Goal: Task Accomplishment & Management: Use online tool/utility

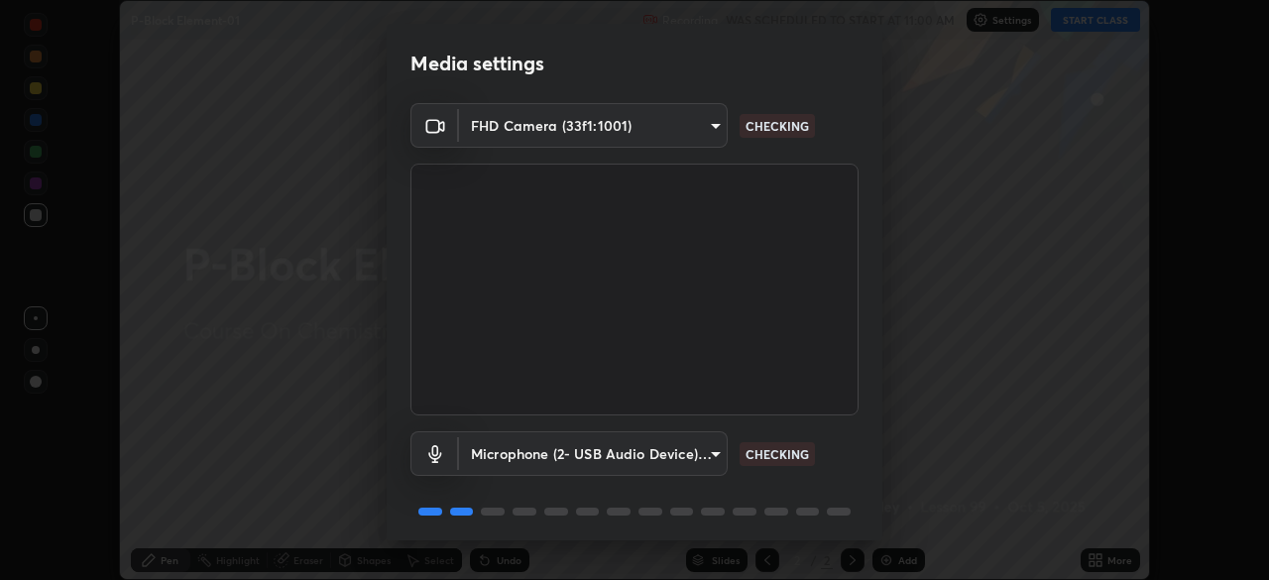
scroll to position [70, 0]
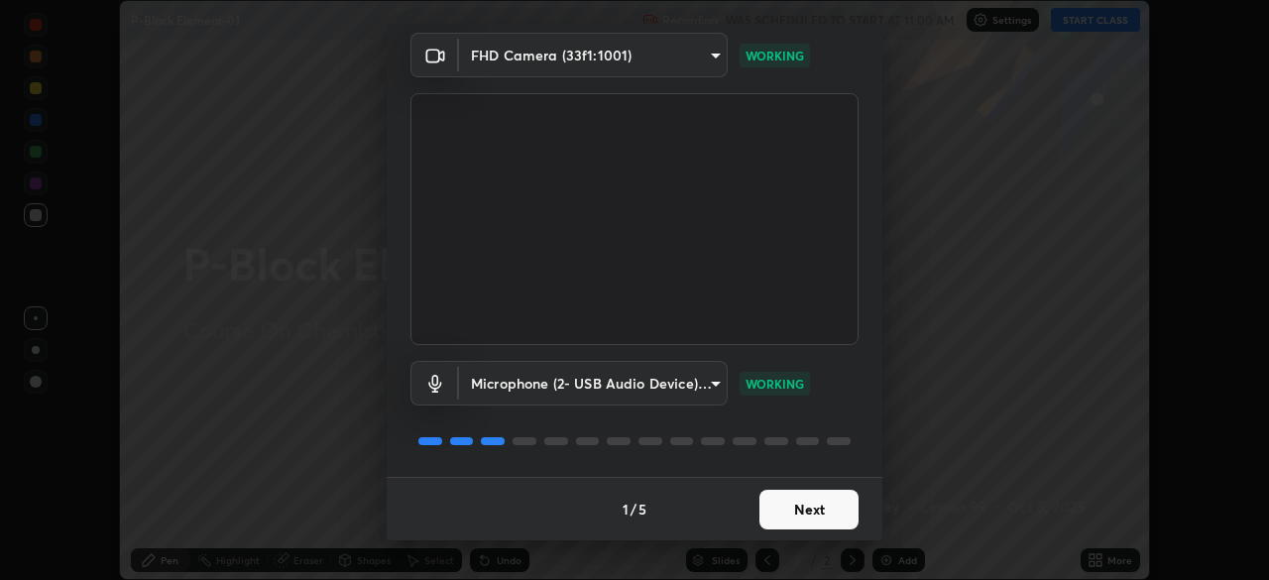
click at [804, 511] on button "Next" at bounding box center [808, 510] width 99 height 40
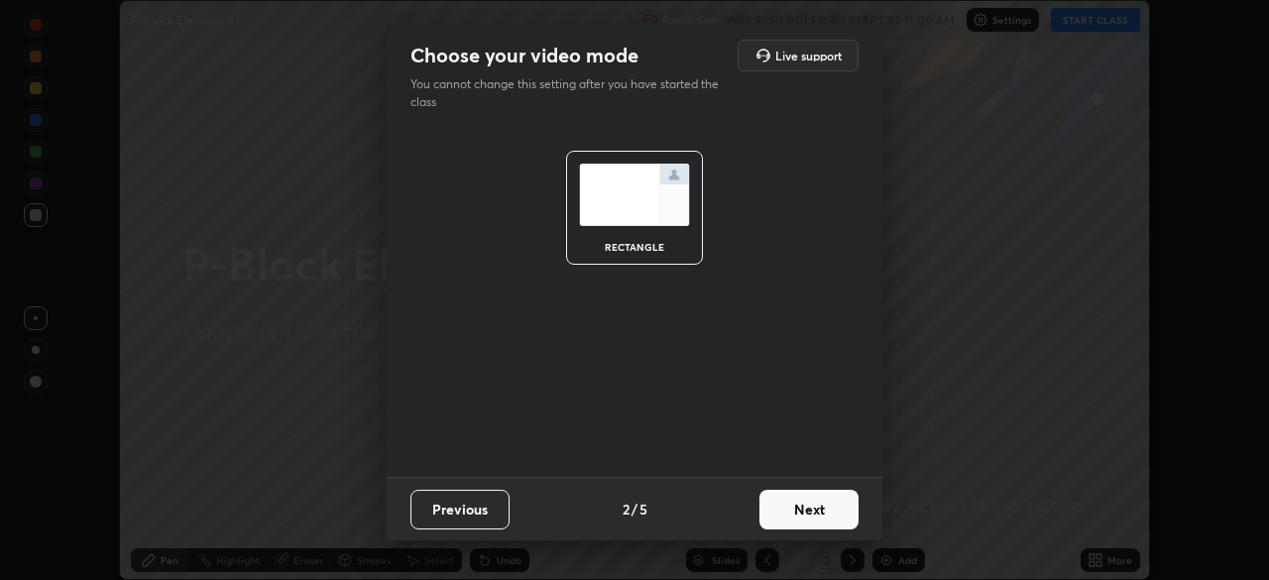
scroll to position [0, 0]
click at [808, 508] on button "Next" at bounding box center [808, 510] width 99 height 40
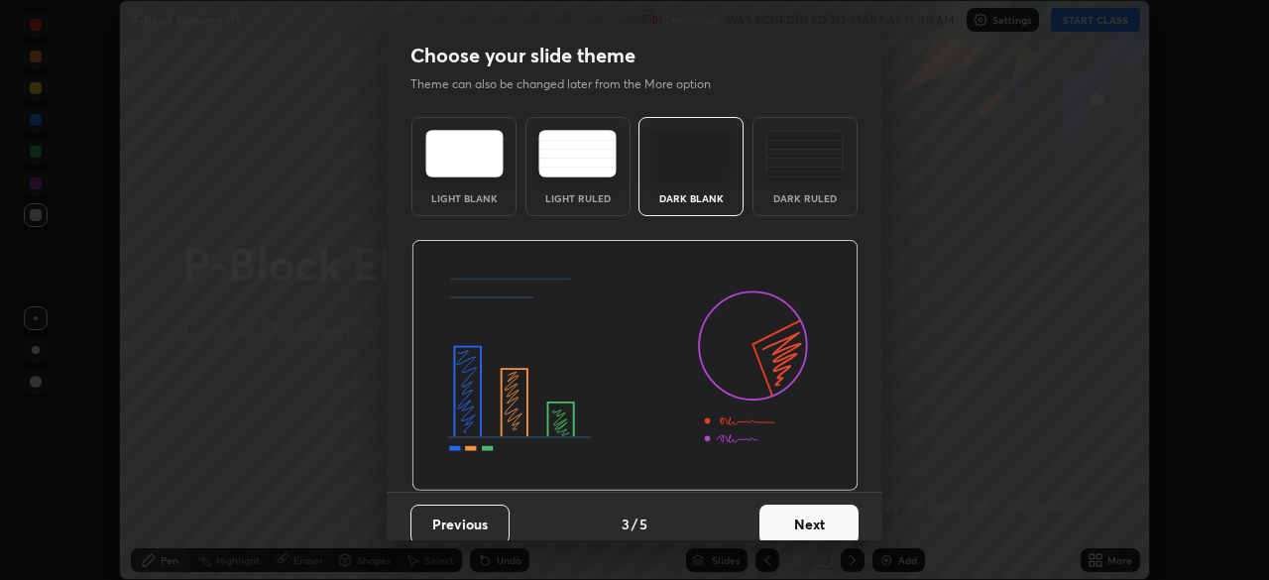
click at [822, 514] on button "Next" at bounding box center [808, 525] width 99 height 40
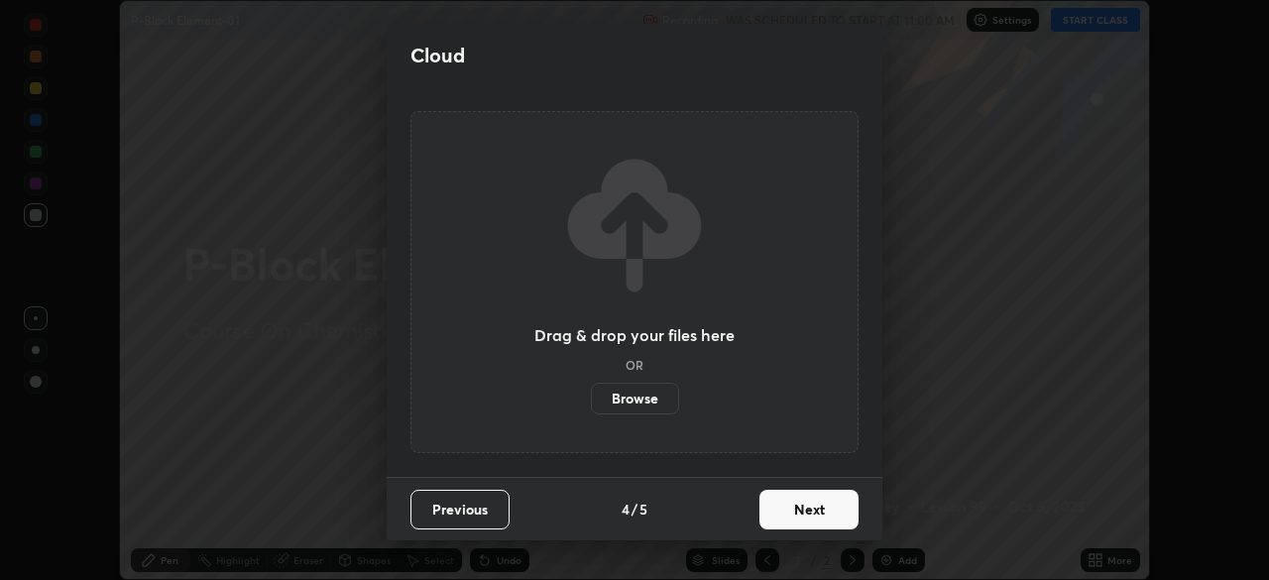
click at [842, 518] on button "Next" at bounding box center [808, 510] width 99 height 40
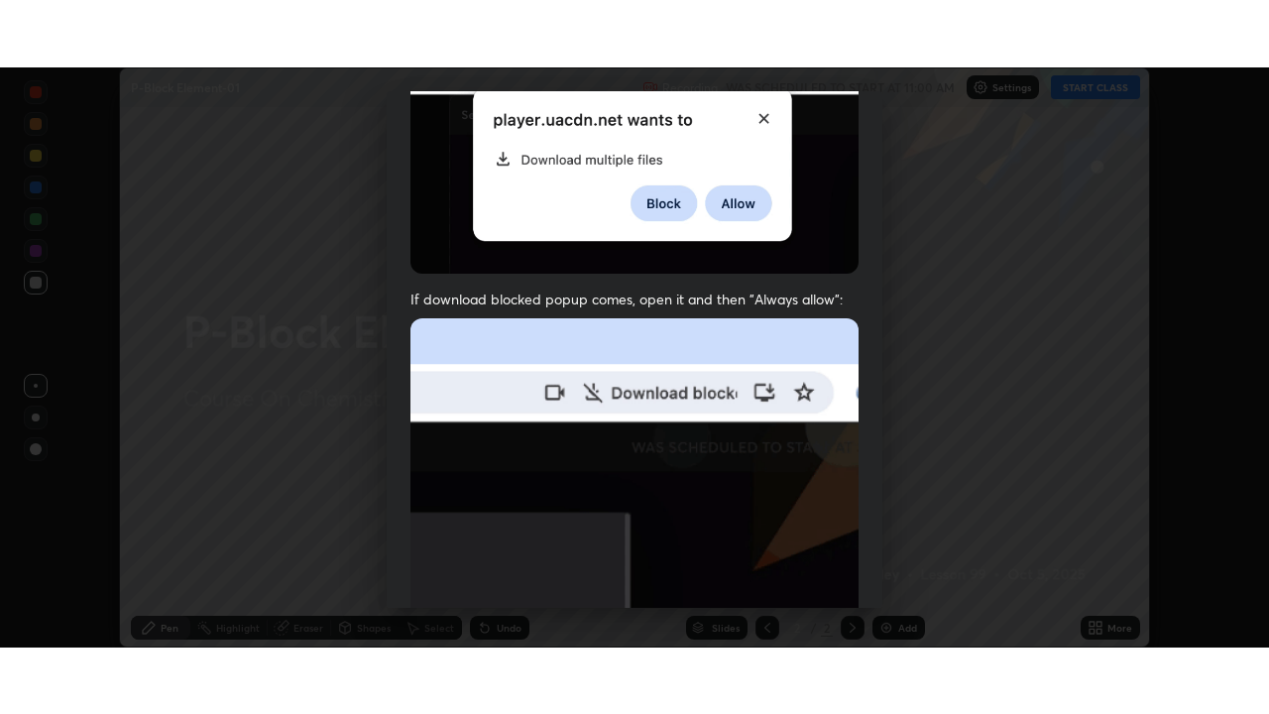
scroll to position [475, 0]
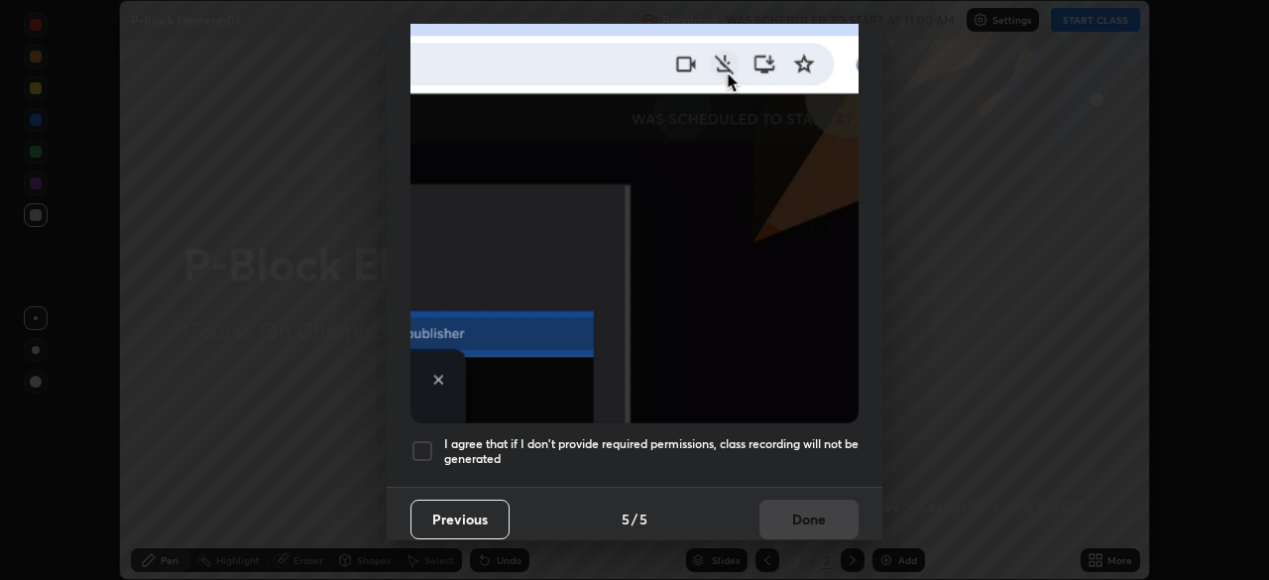
click at [706, 439] on h5 "I agree that if I don't provide required permissions, class recording will not …" at bounding box center [651, 451] width 414 height 31
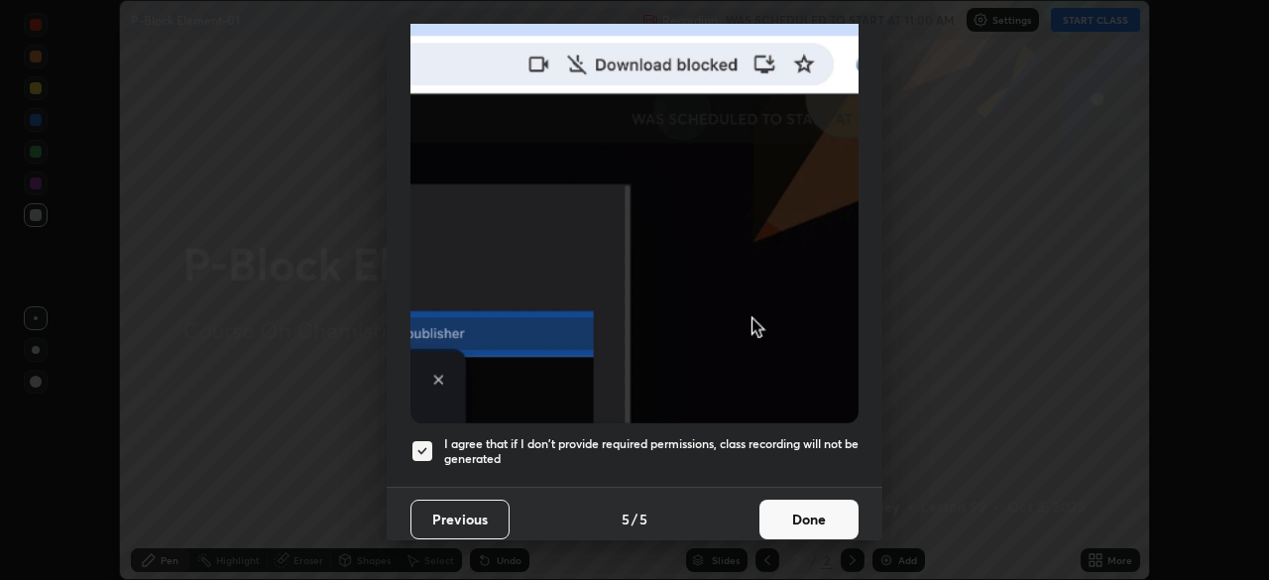
click at [796, 506] on button "Done" at bounding box center [808, 520] width 99 height 40
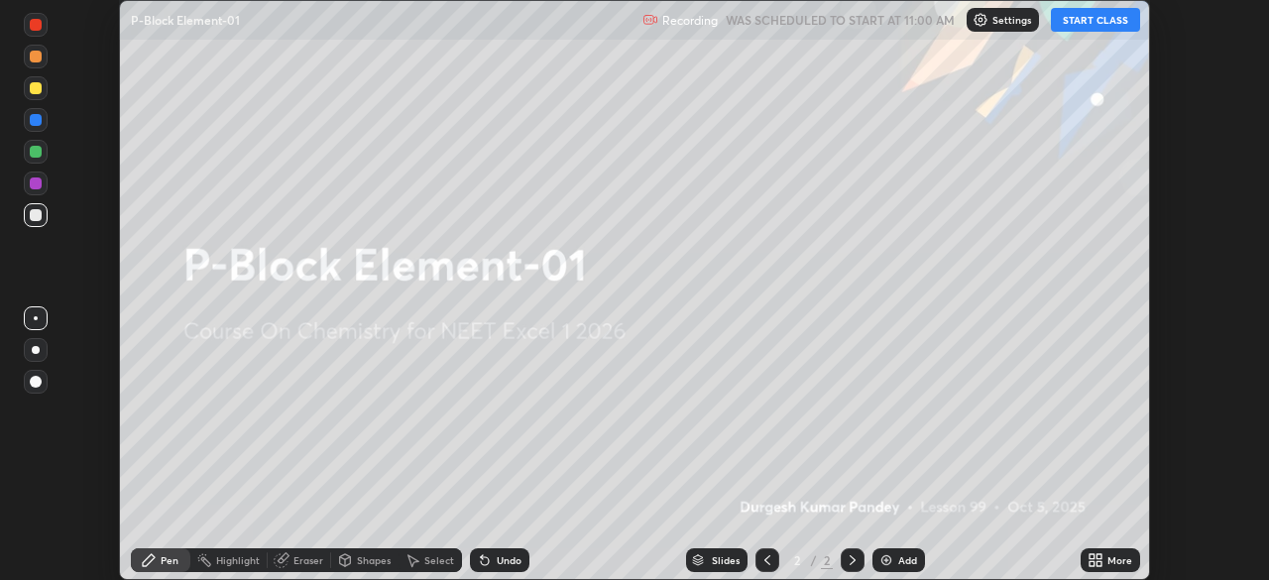
click at [1092, 563] on icon at bounding box center [1092, 563] width 5 height 5
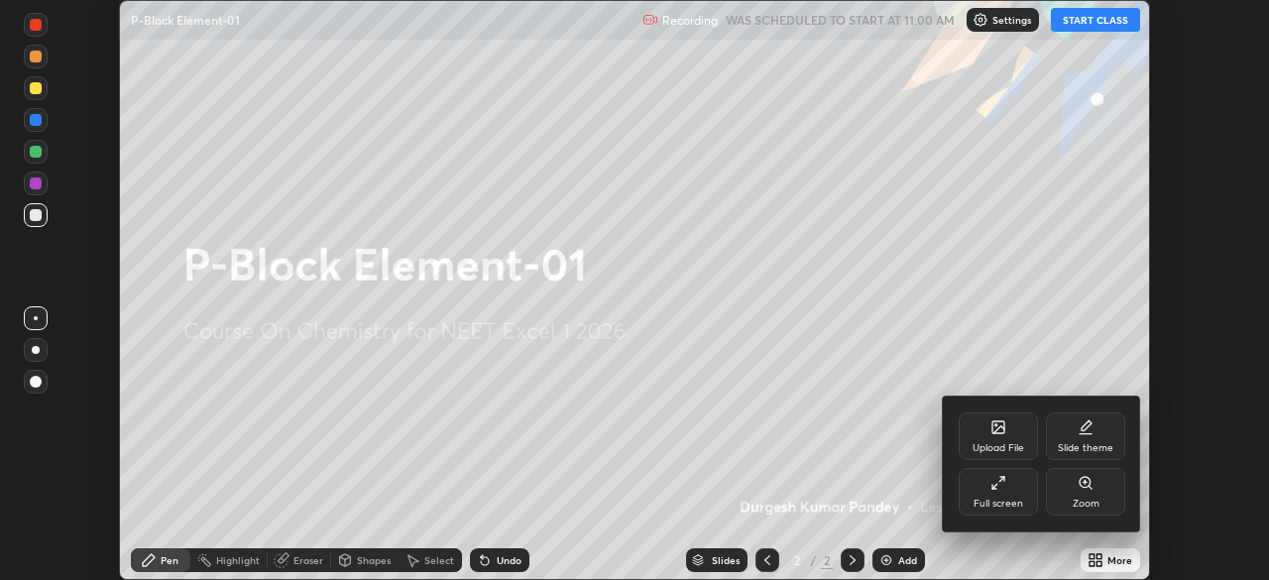
click at [1007, 503] on div "Full screen" at bounding box center [999, 504] width 50 height 10
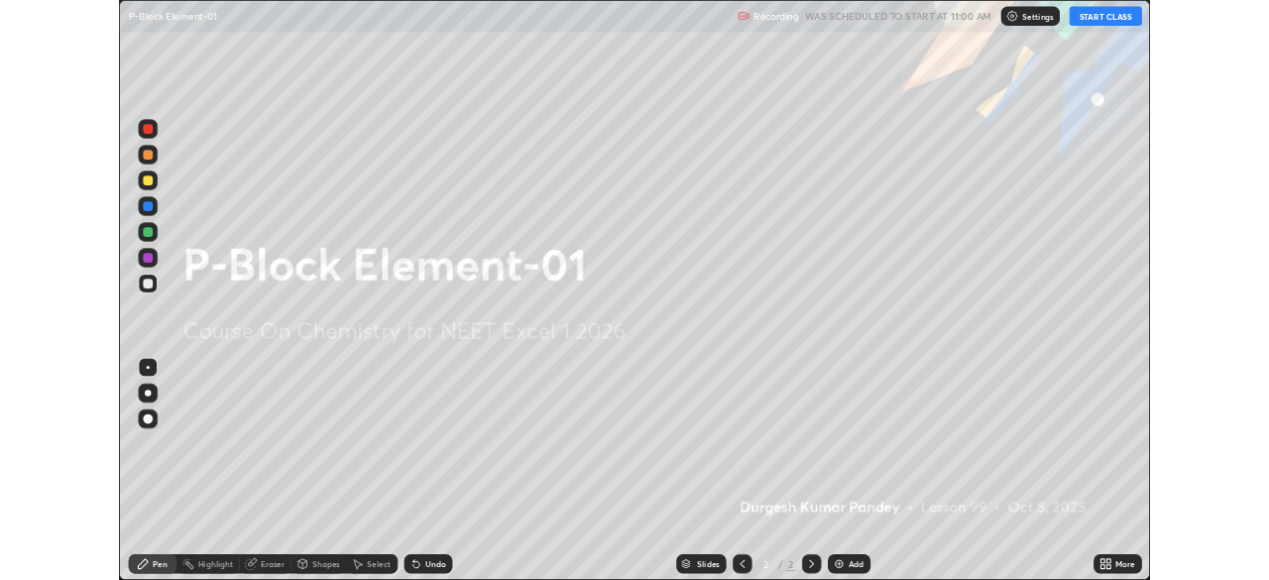
scroll to position [714, 1269]
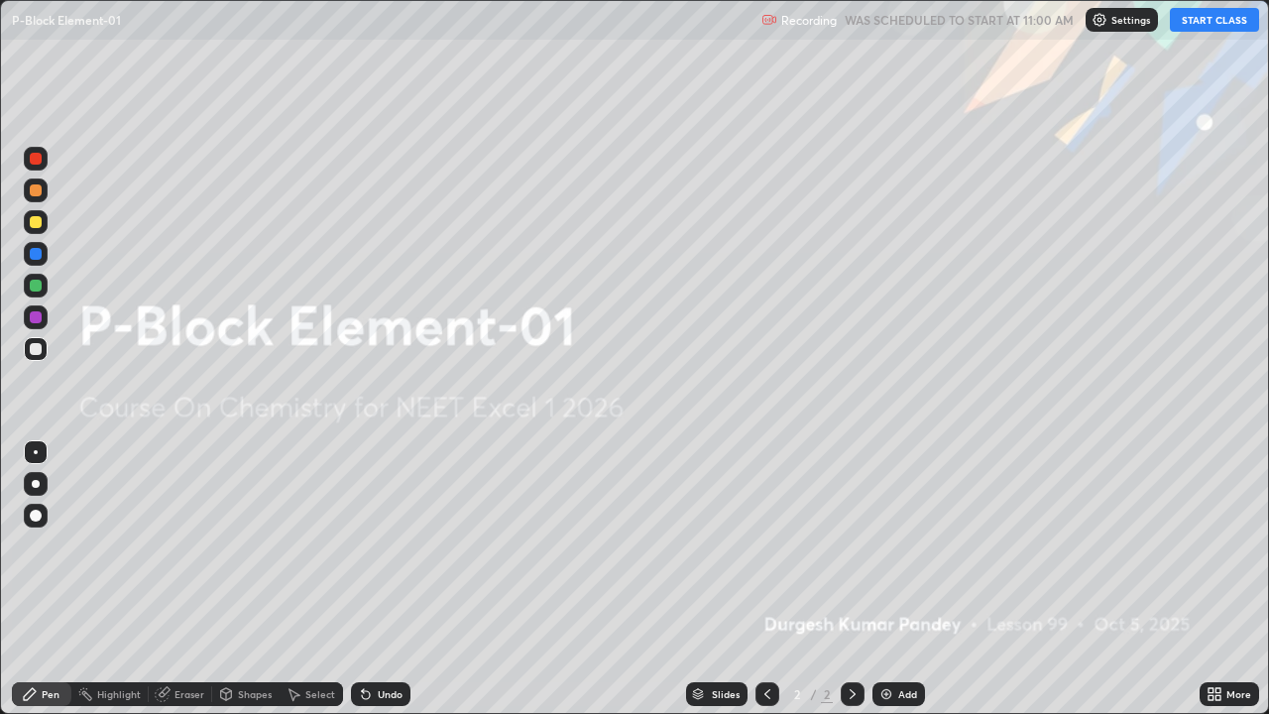
click at [1212, 24] on button "START CLASS" at bounding box center [1214, 20] width 89 height 24
click at [854, 579] on icon at bounding box center [853, 694] width 16 height 16
click at [891, 579] on img at bounding box center [886, 694] width 16 height 16
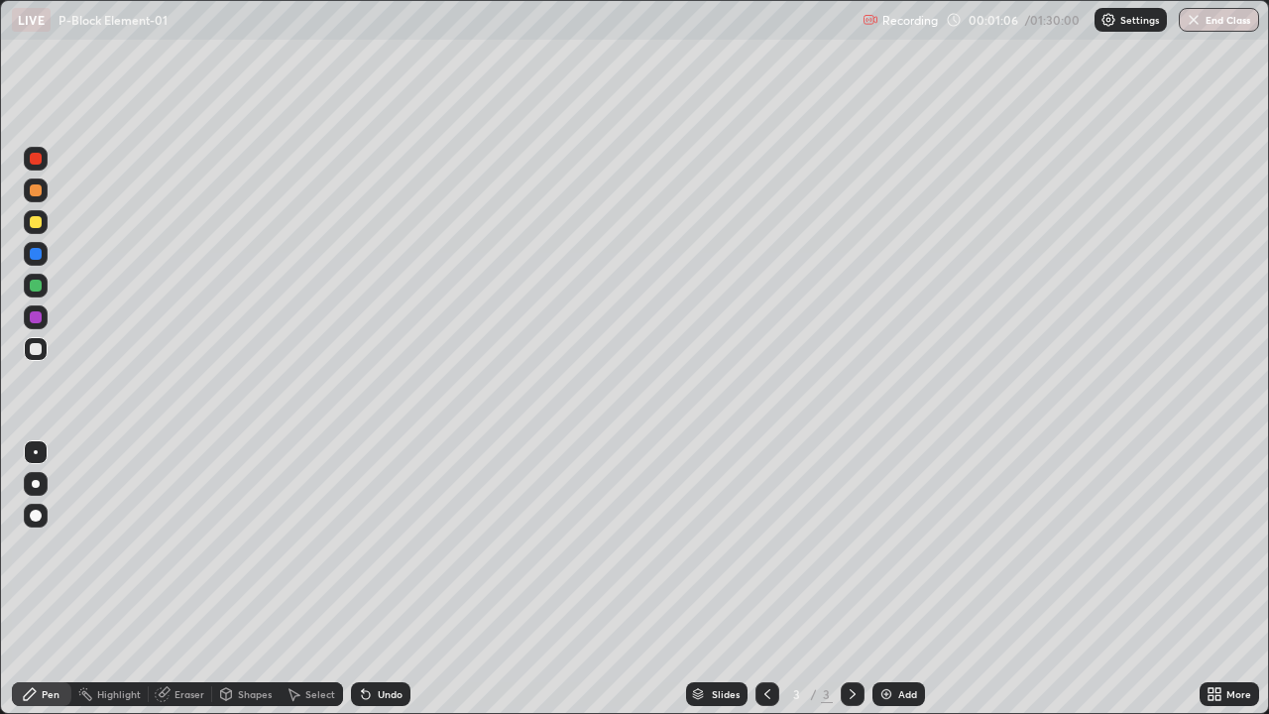
click at [765, 579] on icon at bounding box center [767, 694] width 16 height 16
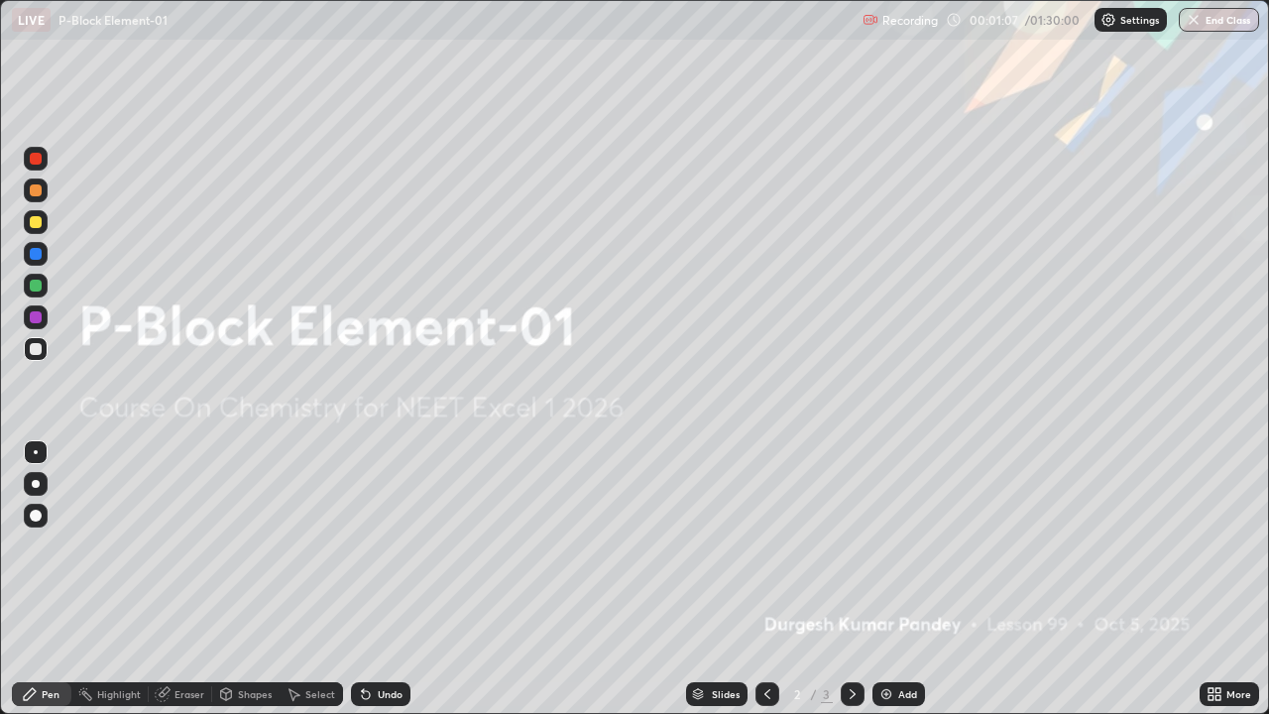
click at [1218, 579] on icon at bounding box center [1218, 690] width 5 height 5
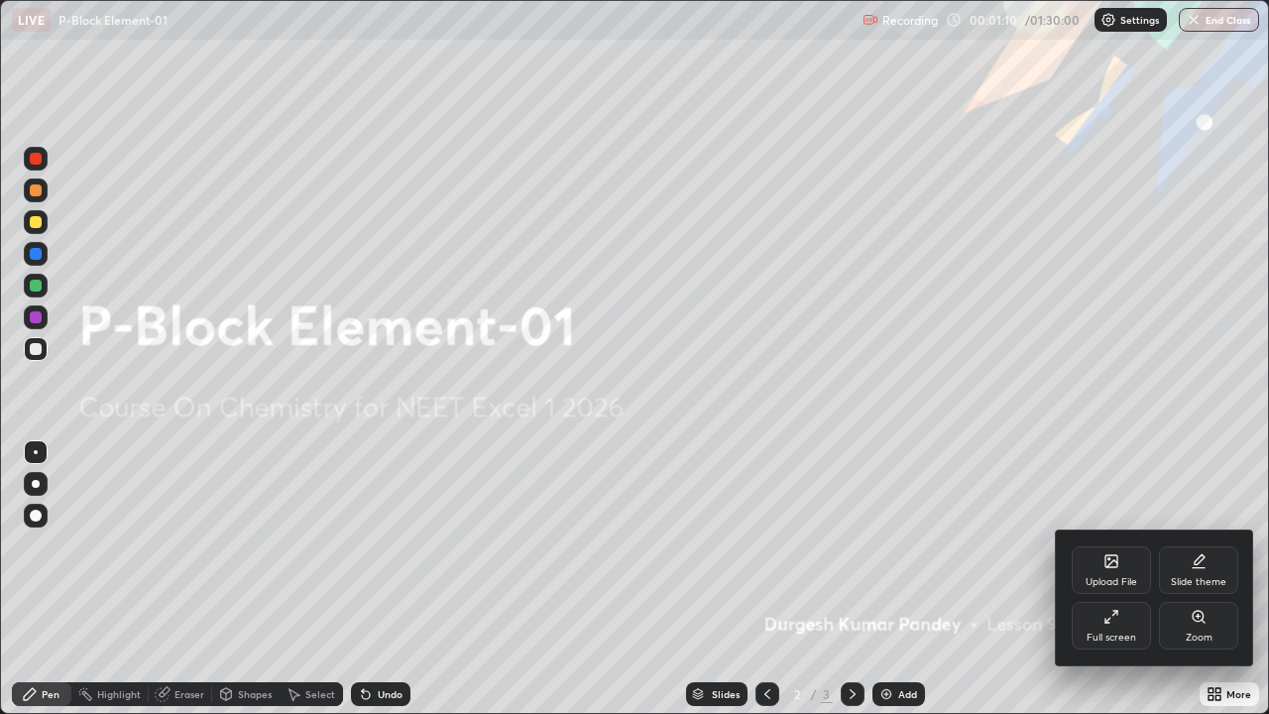
click at [1176, 577] on div "Slide theme" at bounding box center [1199, 582] width 56 height 10
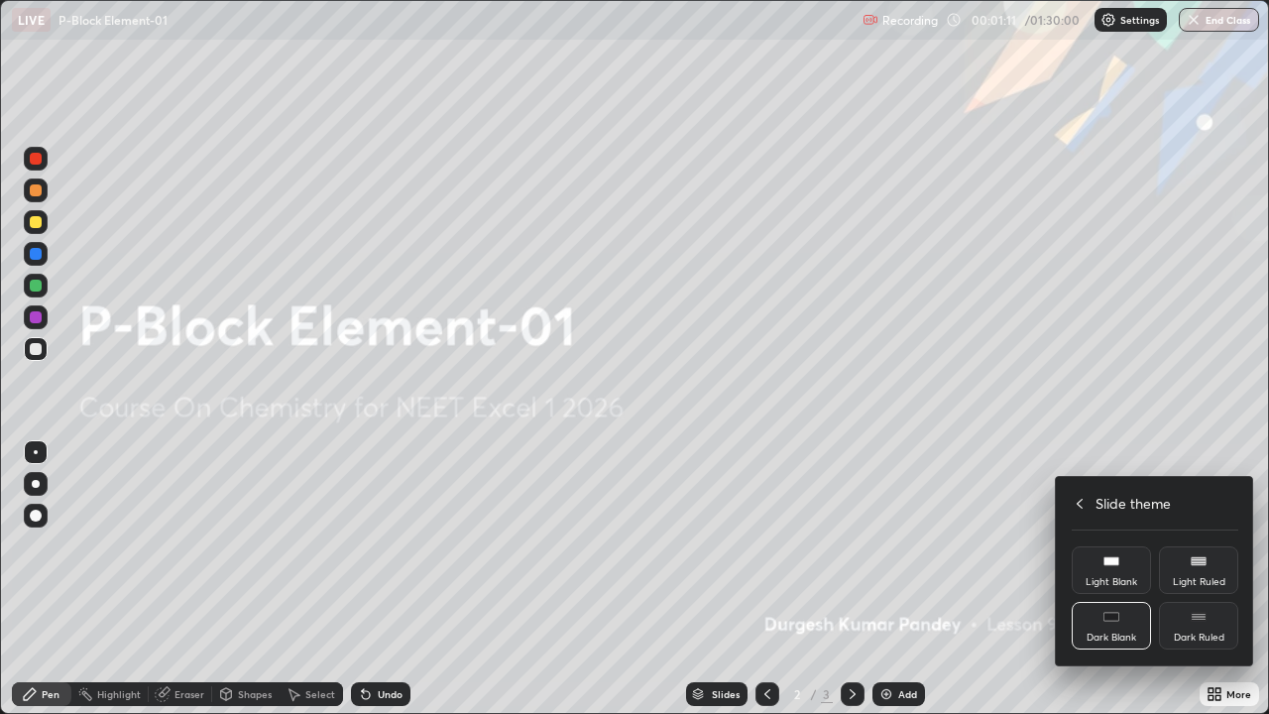
click at [1174, 574] on div "Light Ruled" at bounding box center [1198, 570] width 79 height 48
click at [1197, 579] on div "Dark Ruled" at bounding box center [1199, 638] width 51 height 10
click at [1149, 424] on div at bounding box center [634, 357] width 1269 height 714
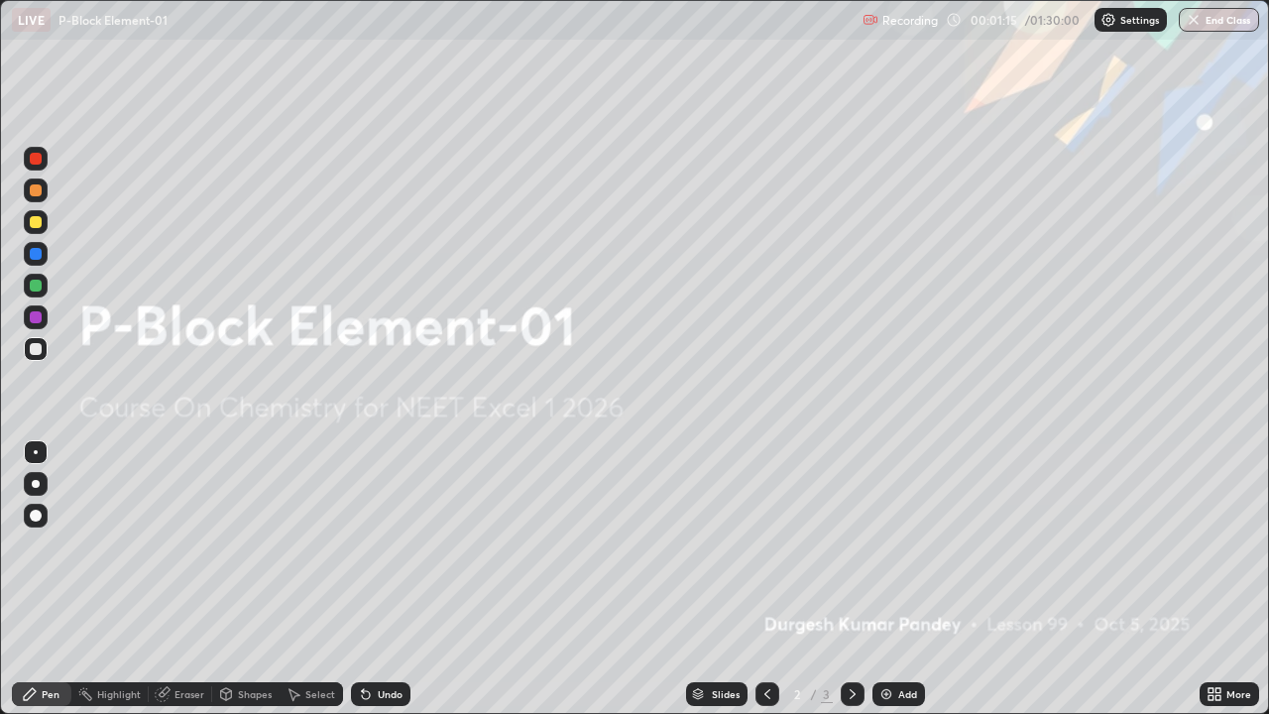
click at [851, 579] on icon at bounding box center [853, 694] width 6 height 10
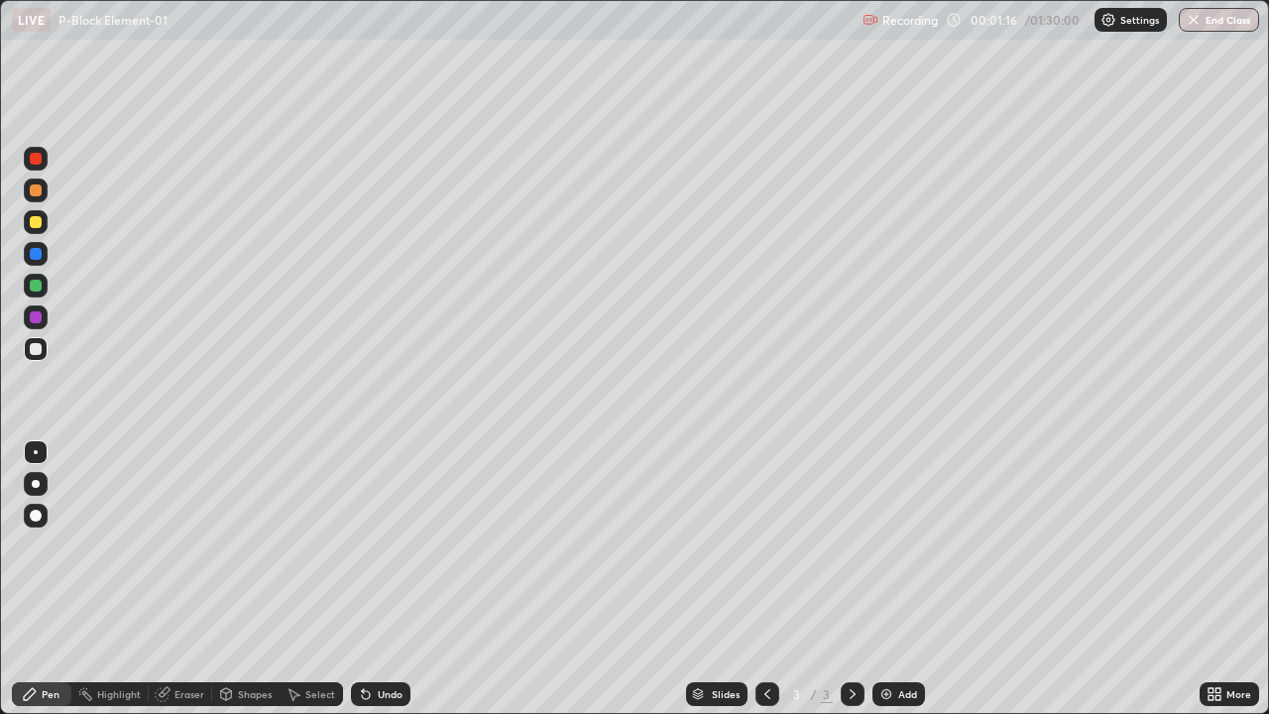
click at [888, 579] on img at bounding box center [886, 694] width 16 height 16
click at [36, 483] on div at bounding box center [36, 484] width 8 height 8
click at [251, 579] on div "Shapes" at bounding box center [255, 694] width 34 height 10
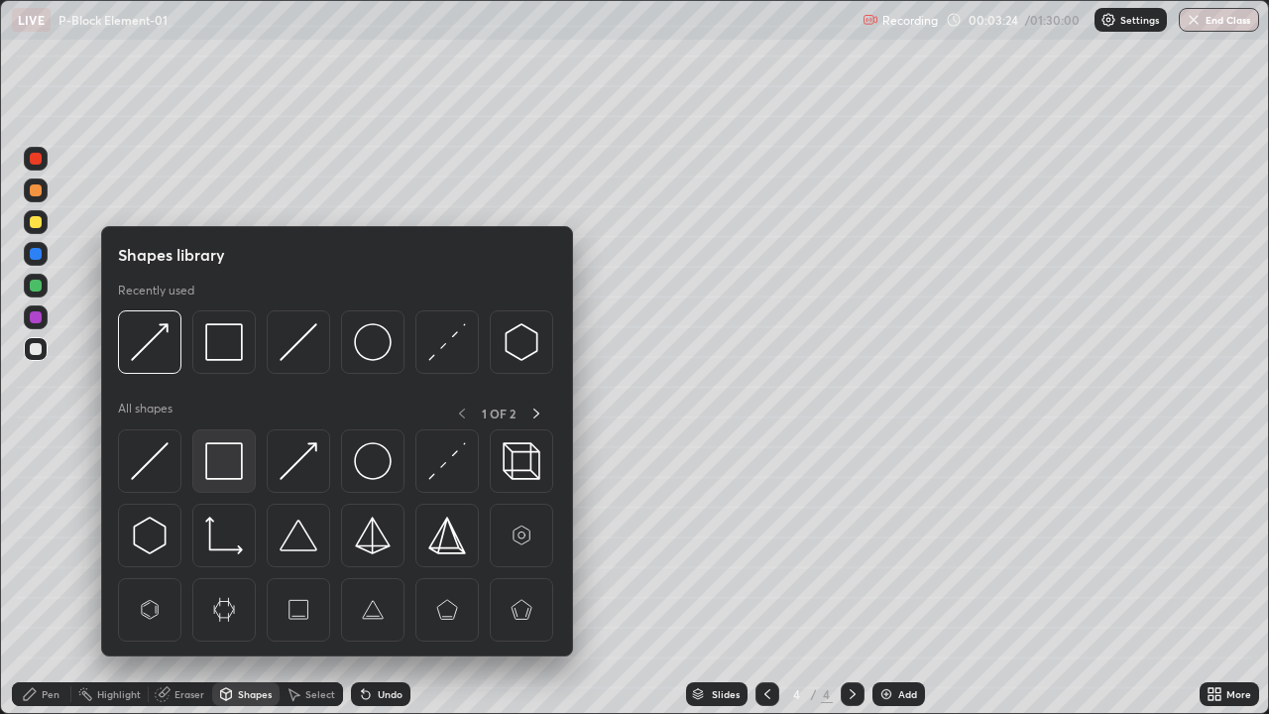
click at [232, 469] on img at bounding box center [224, 461] width 38 height 38
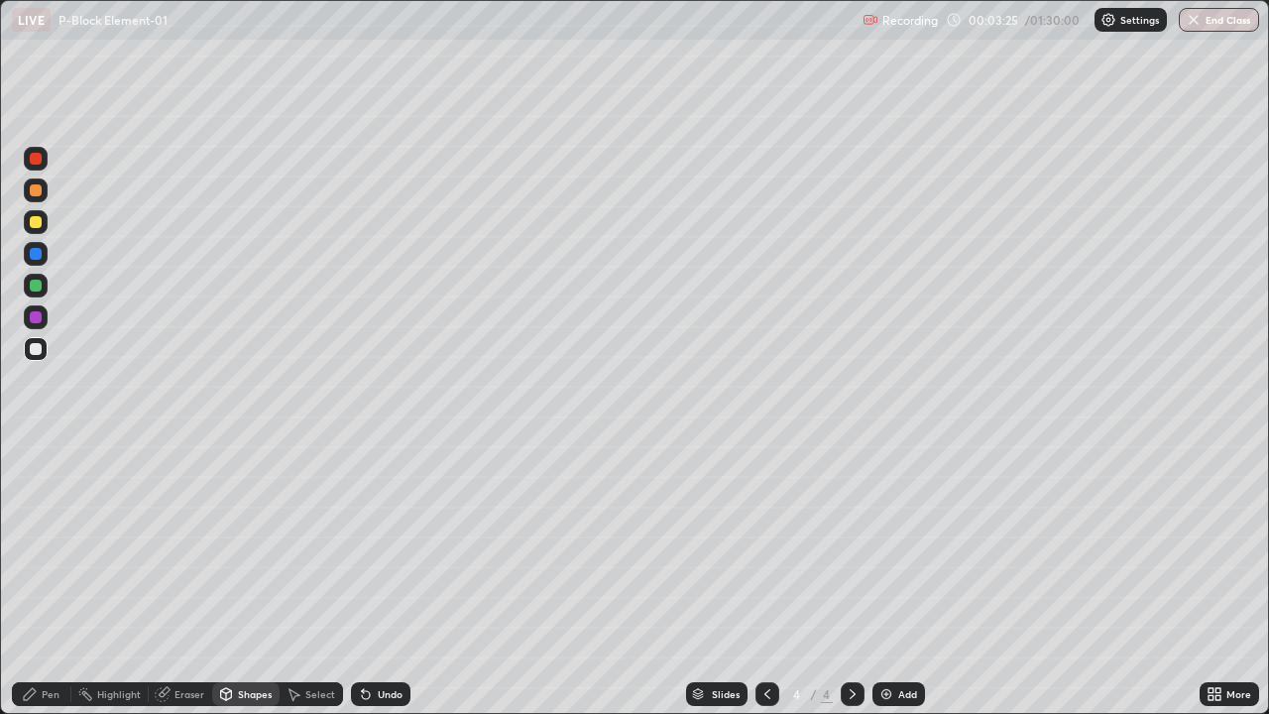
click at [40, 322] on div at bounding box center [36, 317] width 12 height 12
click at [320, 579] on div "Select" at bounding box center [320, 694] width 30 height 10
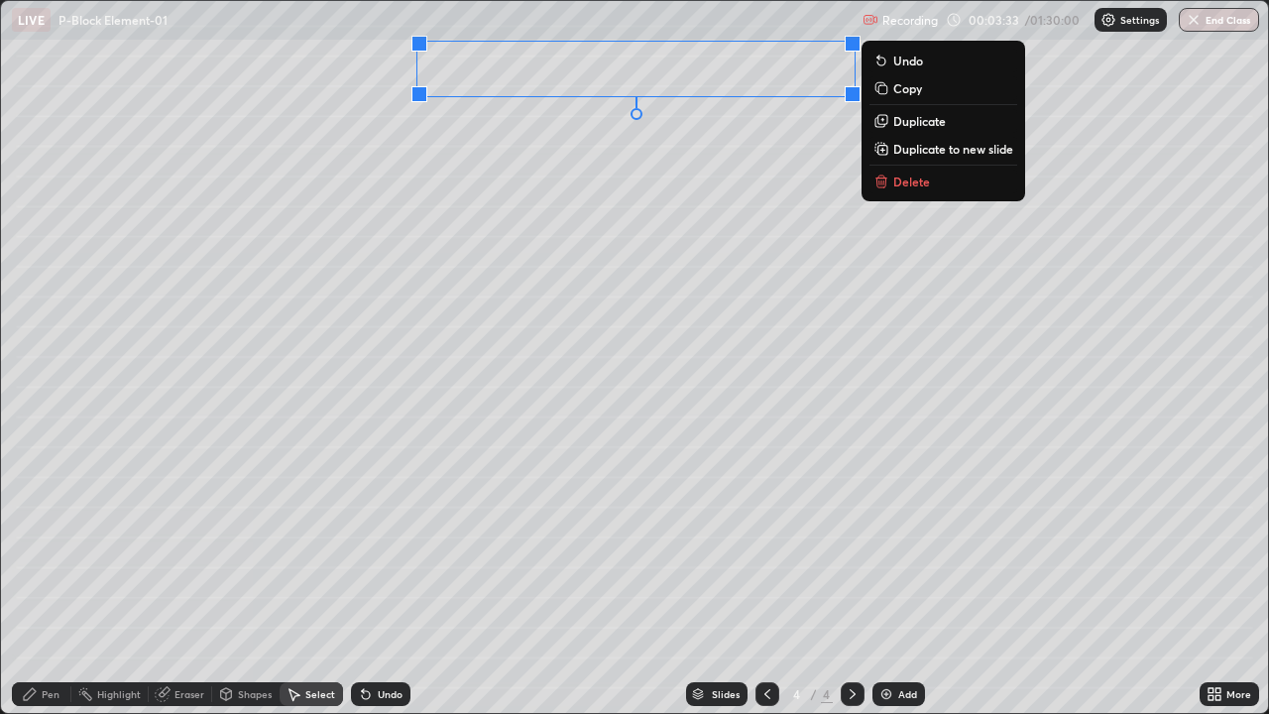
click at [518, 147] on div "0 ° Undo Copy Duplicate Duplicate to new slide Delete" at bounding box center [634, 357] width 1267 height 712
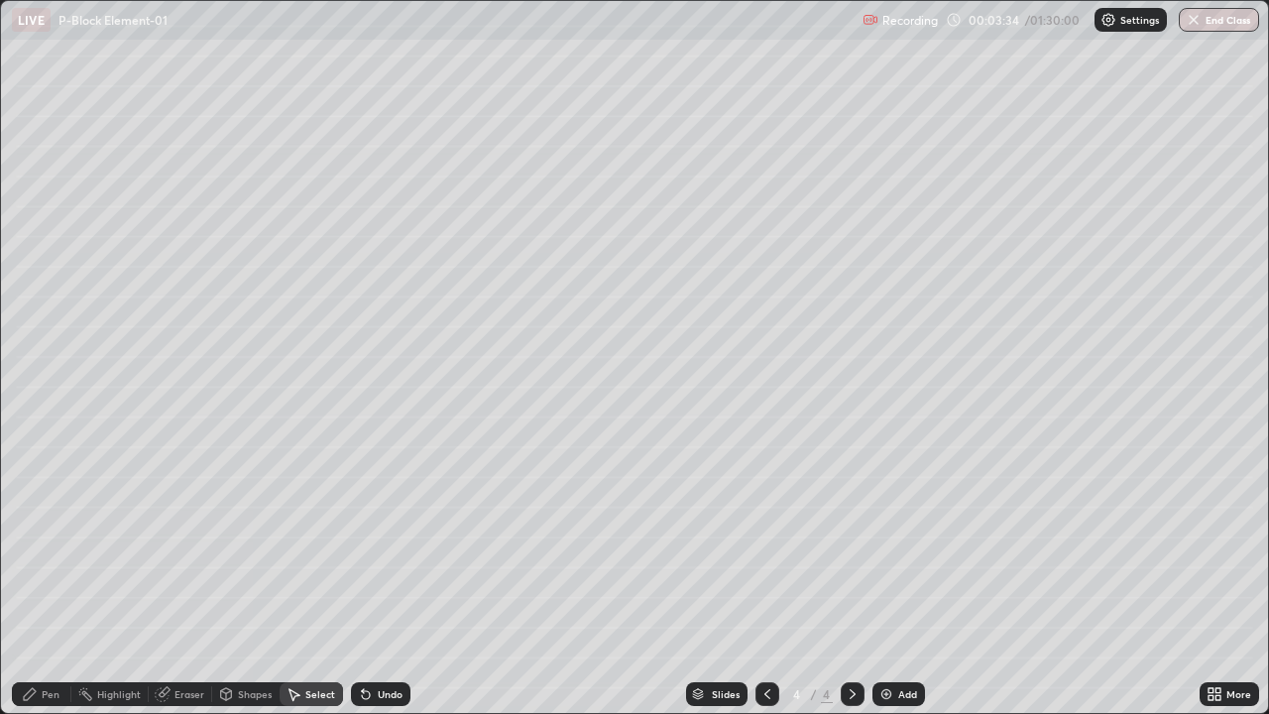
click at [49, 579] on div "Pen" at bounding box center [51, 694] width 18 height 10
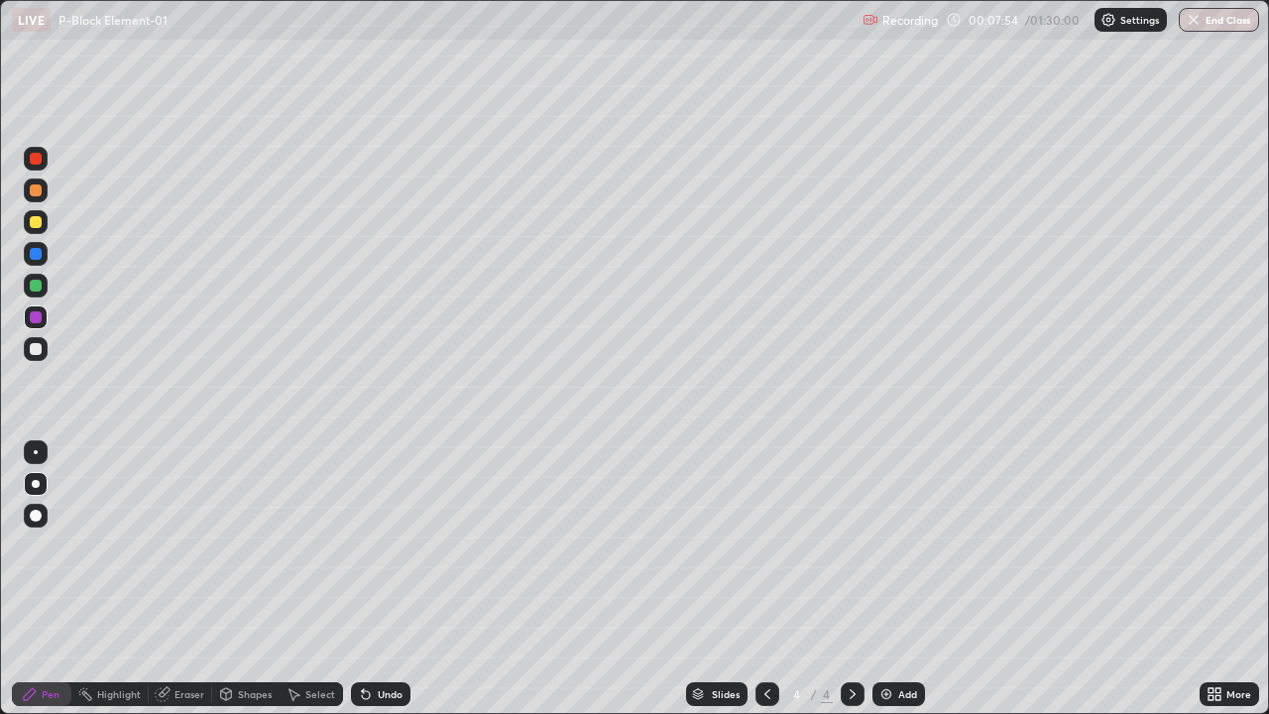
click at [251, 579] on div "Shapes" at bounding box center [245, 694] width 67 height 24
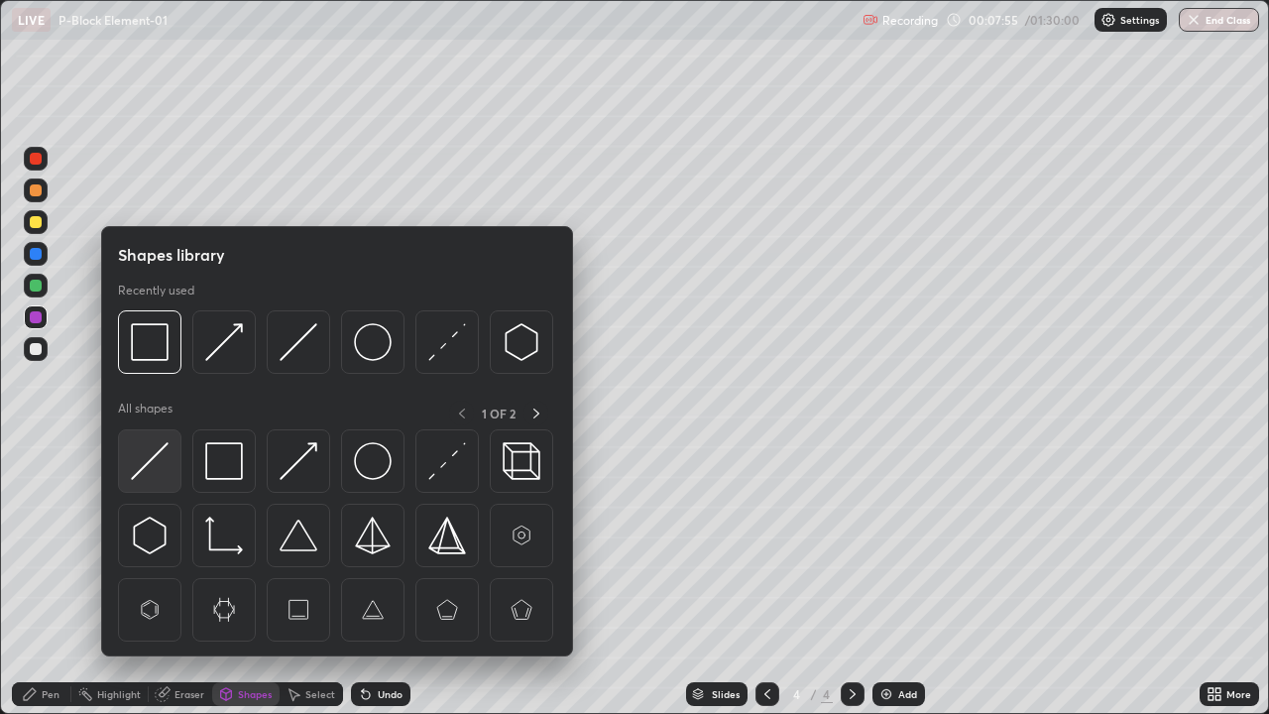
click at [151, 456] on img at bounding box center [150, 461] width 38 height 38
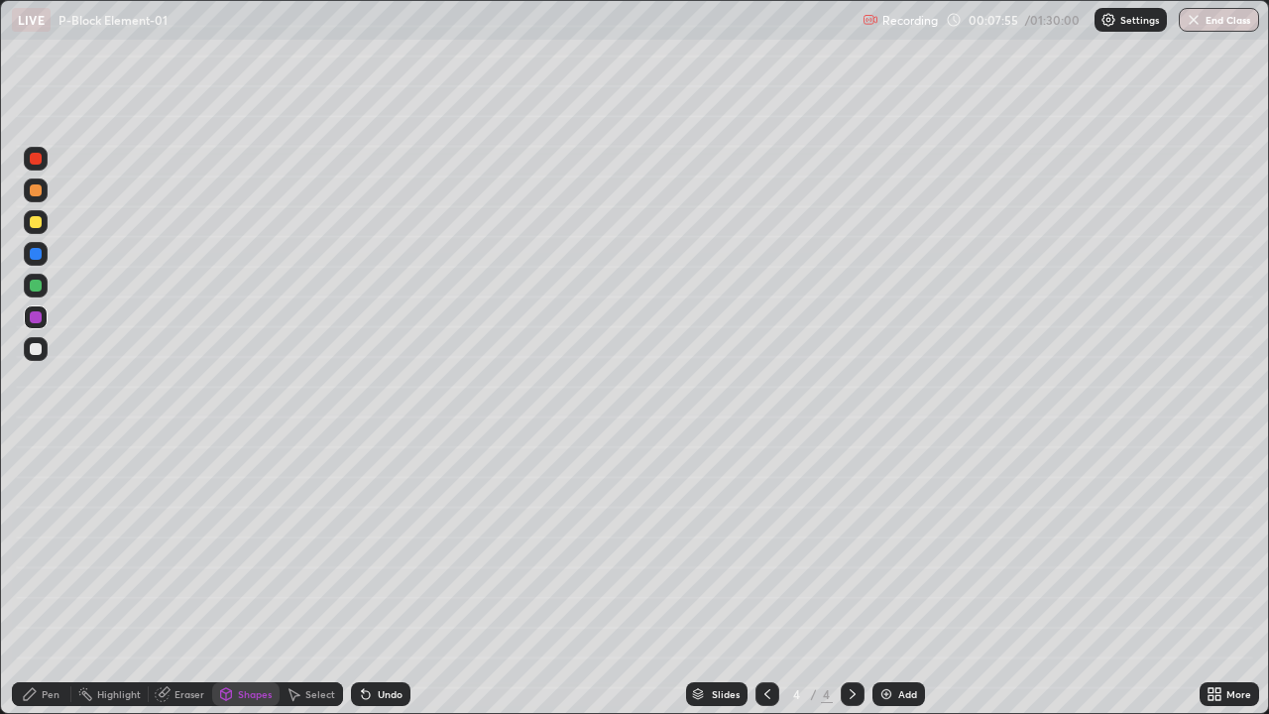
click at [39, 296] on div at bounding box center [36, 286] width 24 height 24
click at [58, 579] on div "Pen" at bounding box center [51, 694] width 18 height 10
click at [38, 221] on div at bounding box center [36, 222] width 12 height 12
click at [40, 170] on div at bounding box center [36, 159] width 24 height 24
click at [47, 320] on div at bounding box center [36, 317] width 24 height 24
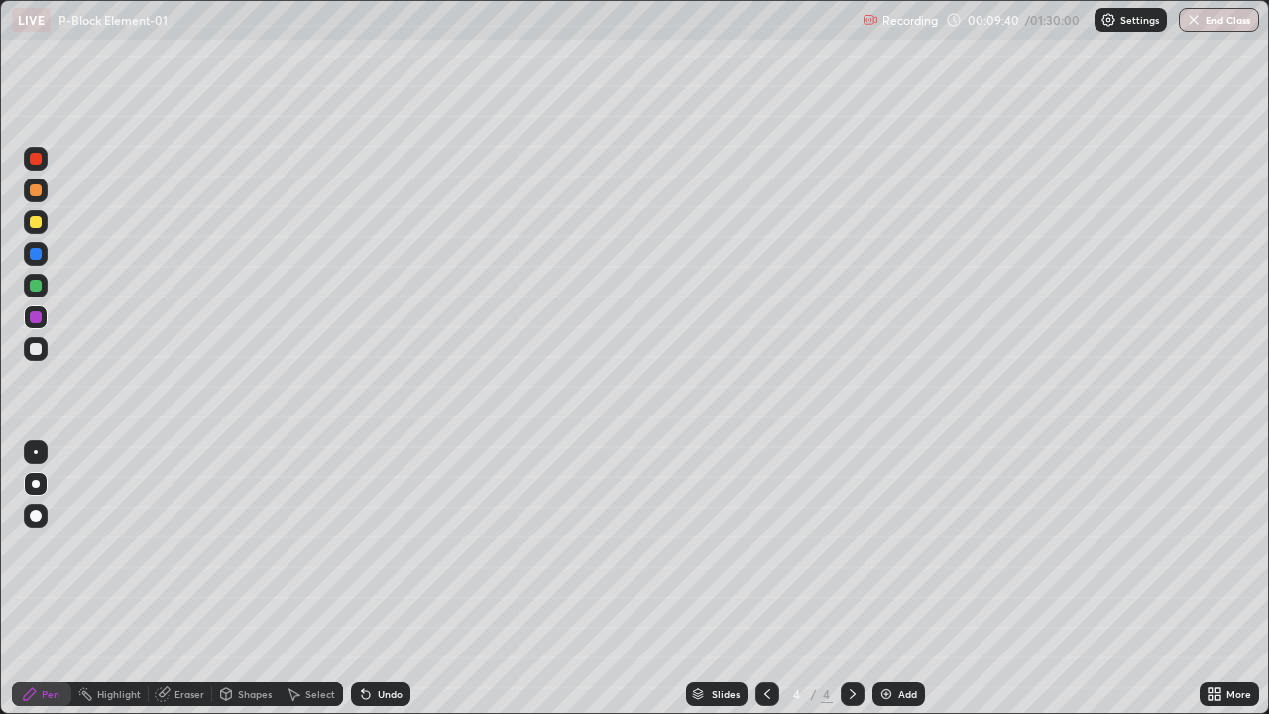
click at [392, 579] on div "Undo" at bounding box center [390, 694] width 25 height 10
click at [385, 579] on div "Undo" at bounding box center [380, 694] width 59 height 24
click at [35, 348] on div at bounding box center [36, 349] width 12 height 12
click at [36, 452] on div at bounding box center [36, 452] width 4 height 4
click at [41, 229] on div at bounding box center [36, 222] width 24 height 24
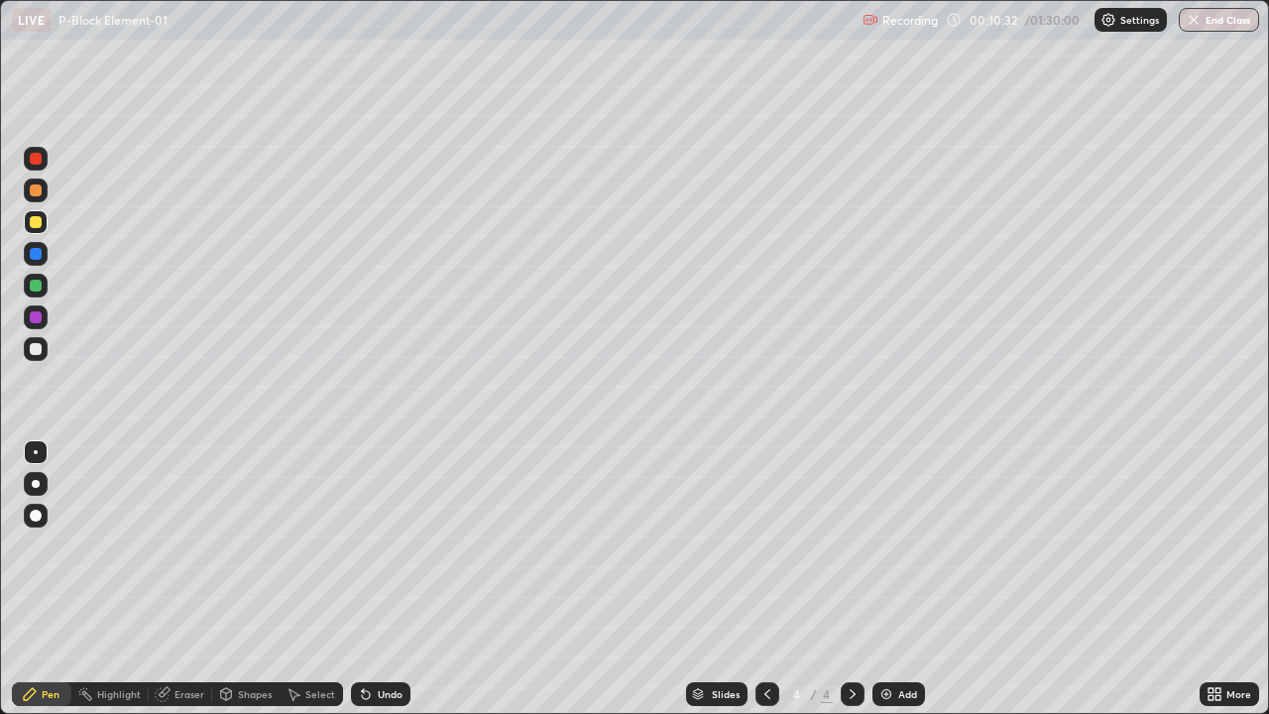
click at [40, 346] on div at bounding box center [36, 349] width 12 height 12
click at [46, 167] on div at bounding box center [36, 159] width 24 height 32
click at [889, 579] on img at bounding box center [886, 694] width 16 height 16
click at [262, 579] on div "Shapes" at bounding box center [255, 694] width 34 height 10
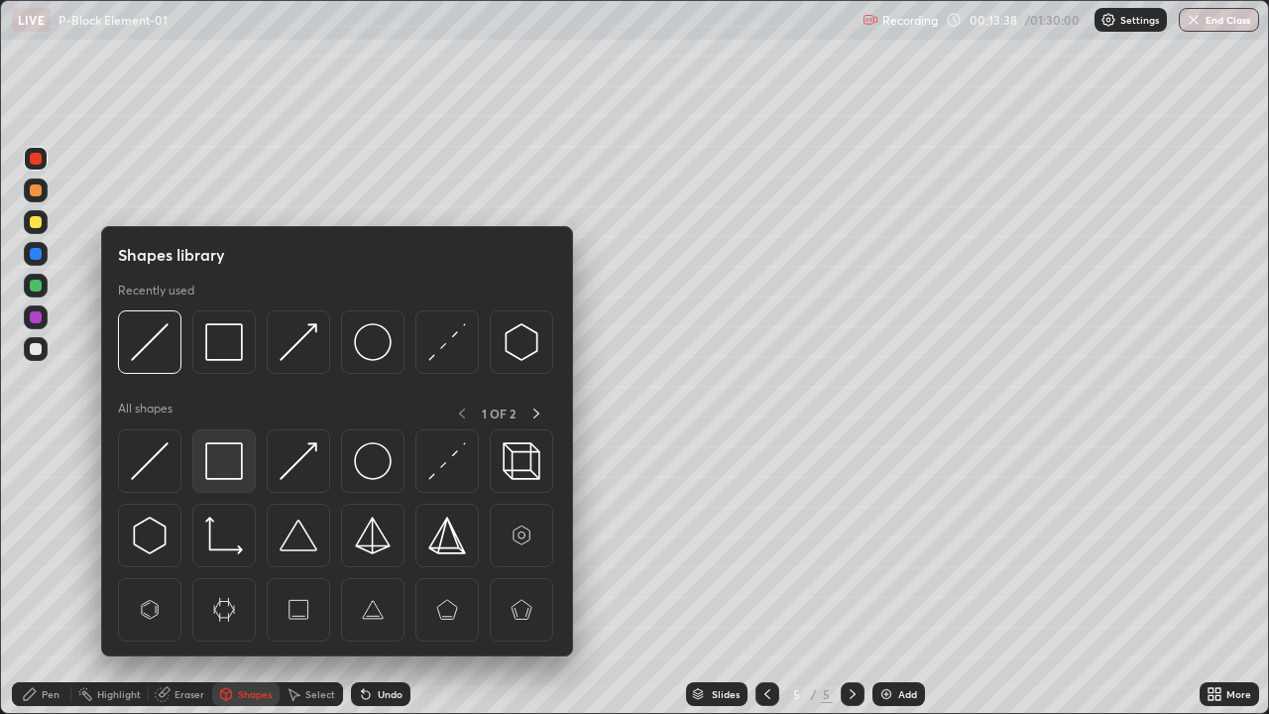
click at [232, 466] on img at bounding box center [224, 461] width 38 height 38
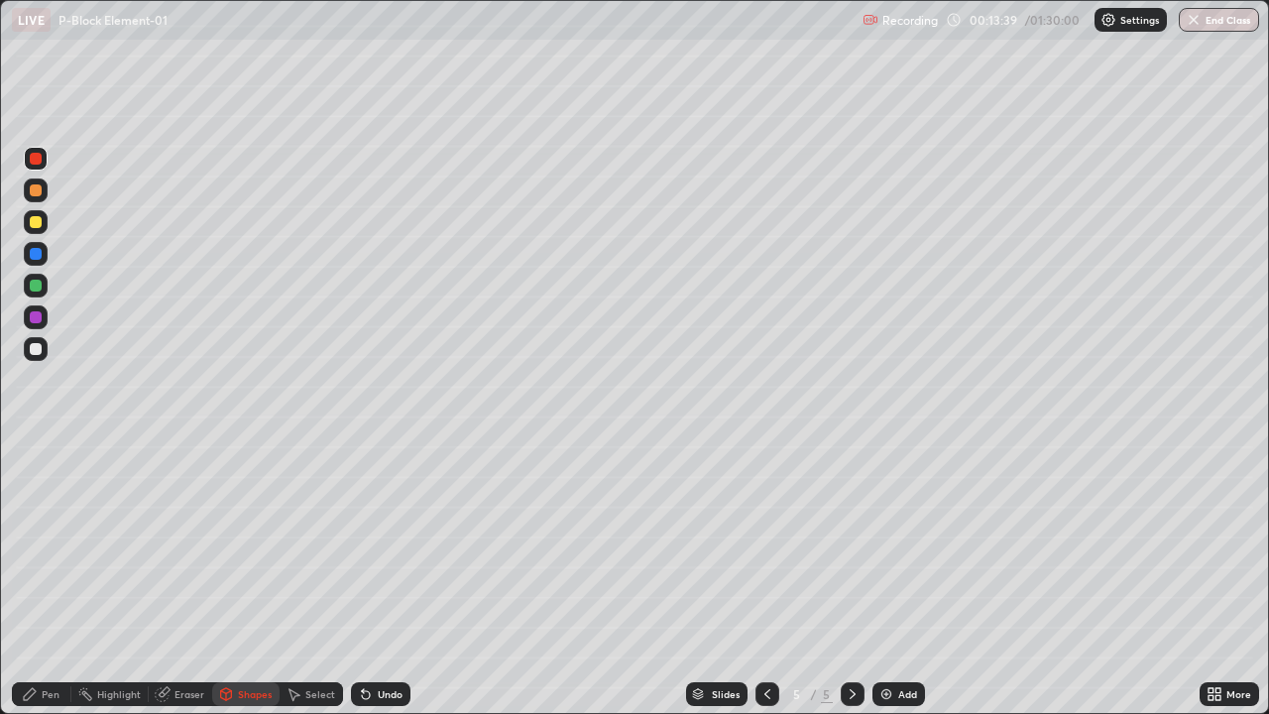
click at [36, 217] on div at bounding box center [36, 222] width 12 height 12
click at [57, 579] on div "Pen" at bounding box center [41, 694] width 59 height 24
click at [38, 480] on div at bounding box center [36, 484] width 8 height 8
click at [379, 579] on div "Undo" at bounding box center [380, 694] width 59 height 24
click at [255, 579] on div "Shapes" at bounding box center [255, 694] width 34 height 10
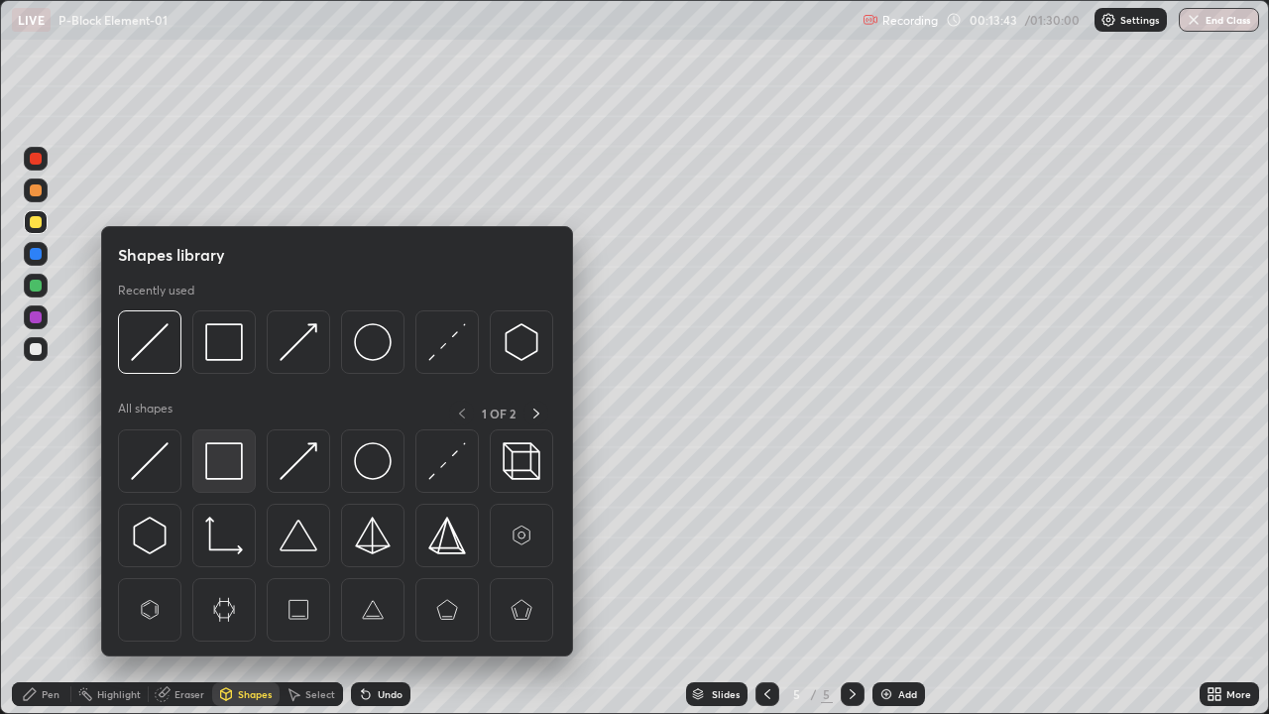
click at [234, 458] on img at bounding box center [224, 461] width 38 height 38
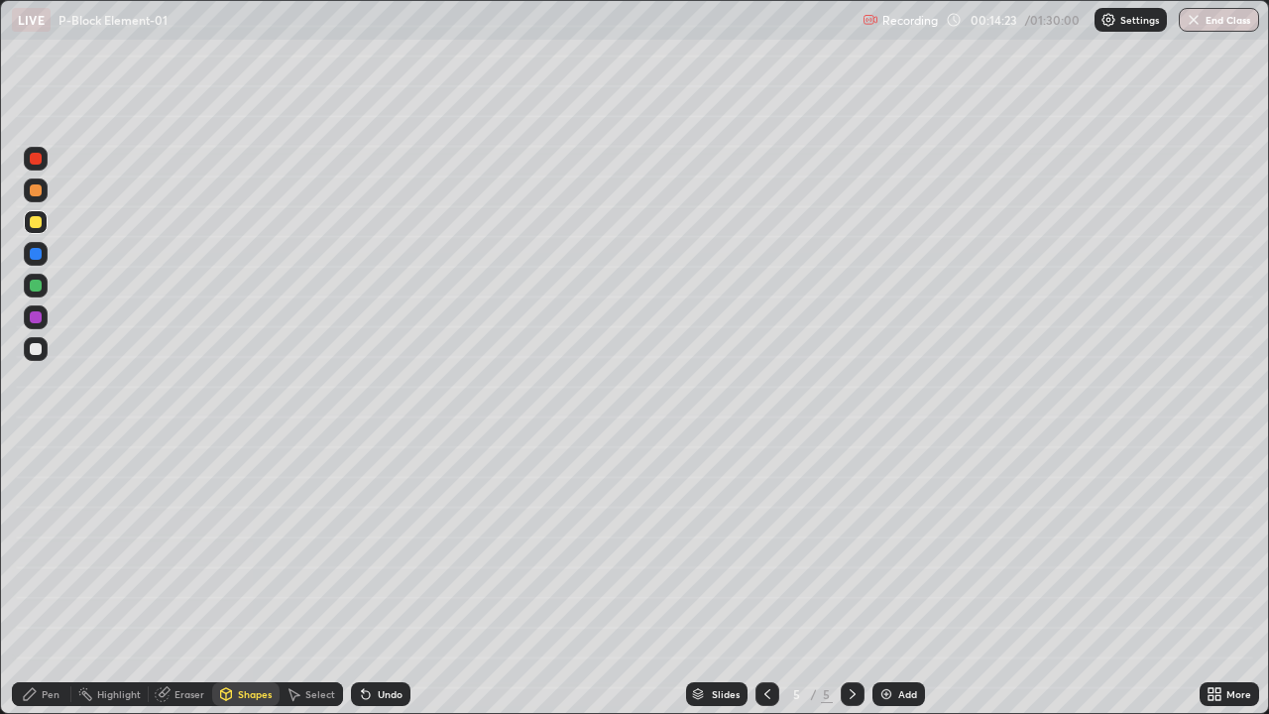
click at [43, 579] on div "Pen" at bounding box center [51, 694] width 18 height 10
click at [255, 579] on div "Shapes" at bounding box center [255, 694] width 34 height 10
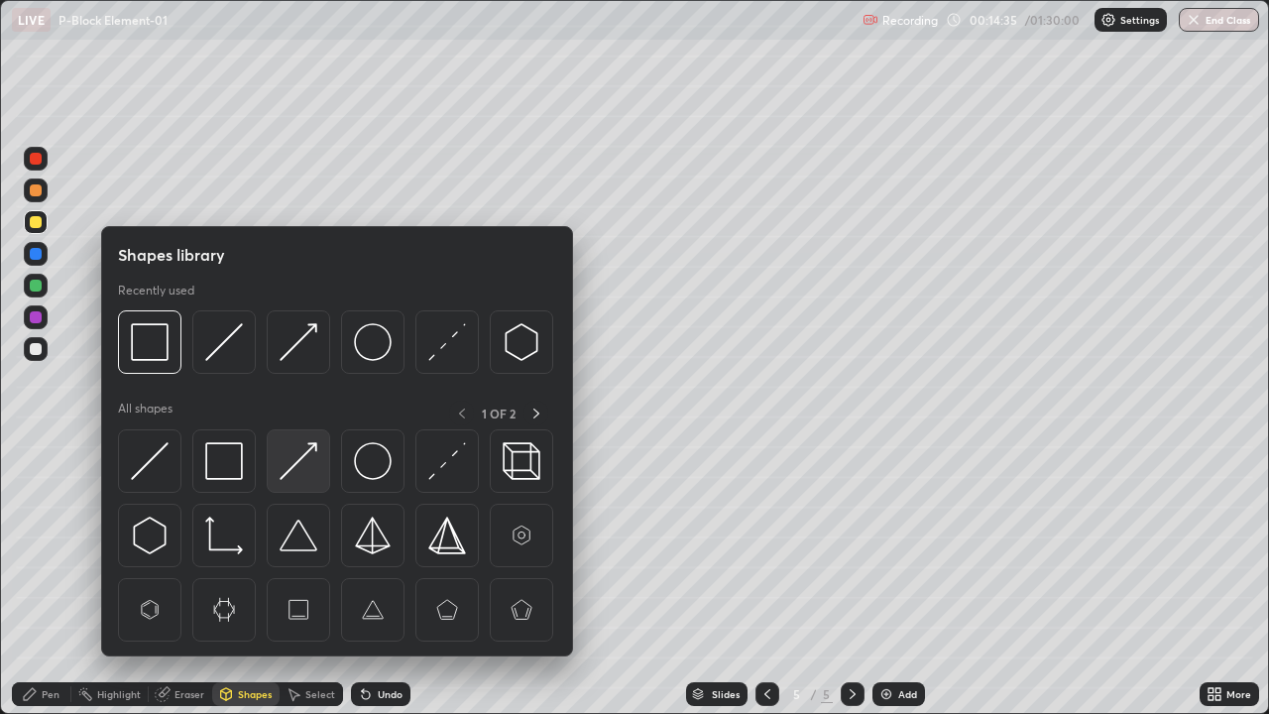
click at [300, 475] on img at bounding box center [299, 461] width 38 height 38
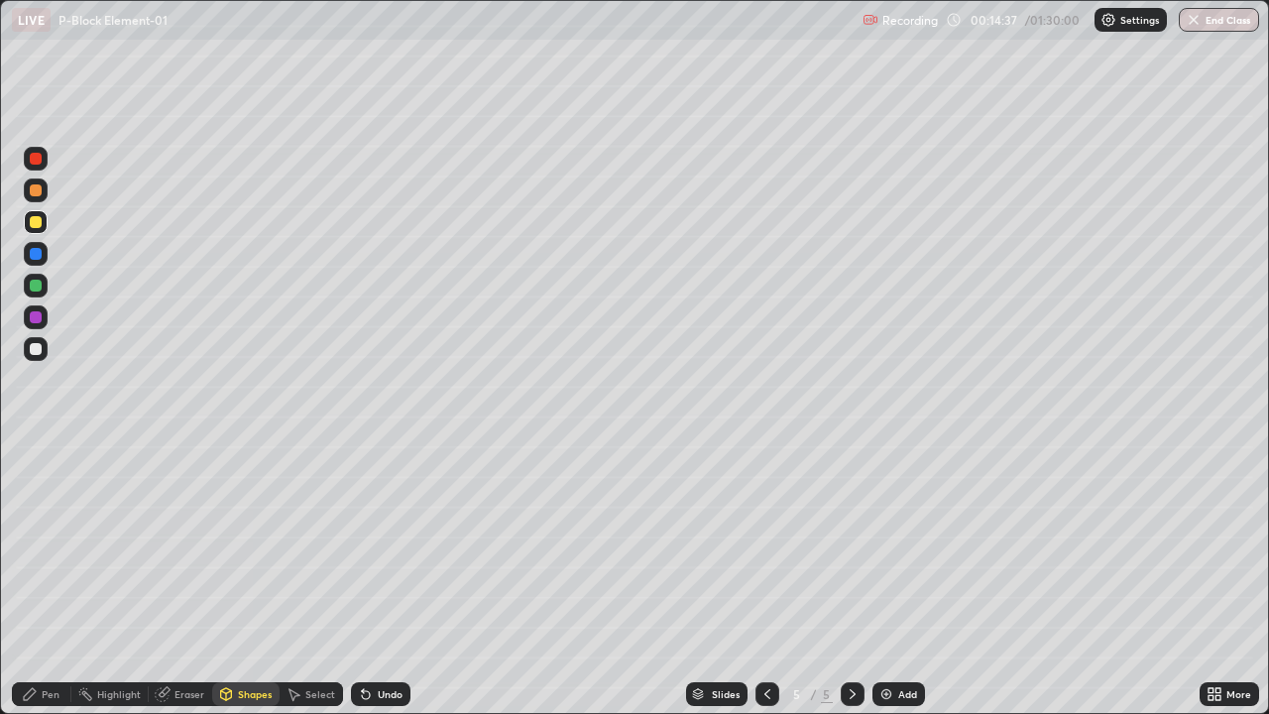
click at [55, 579] on div "Pen" at bounding box center [41, 694] width 59 height 24
click at [36, 452] on div at bounding box center [36, 452] width 4 height 4
click at [38, 224] on div at bounding box center [36, 222] width 12 height 12
click at [43, 346] on div at bounding box center [36, 349] width 24 height 24
click at [30, 185] on div at bounding box center [36, 190] width 24 height 24
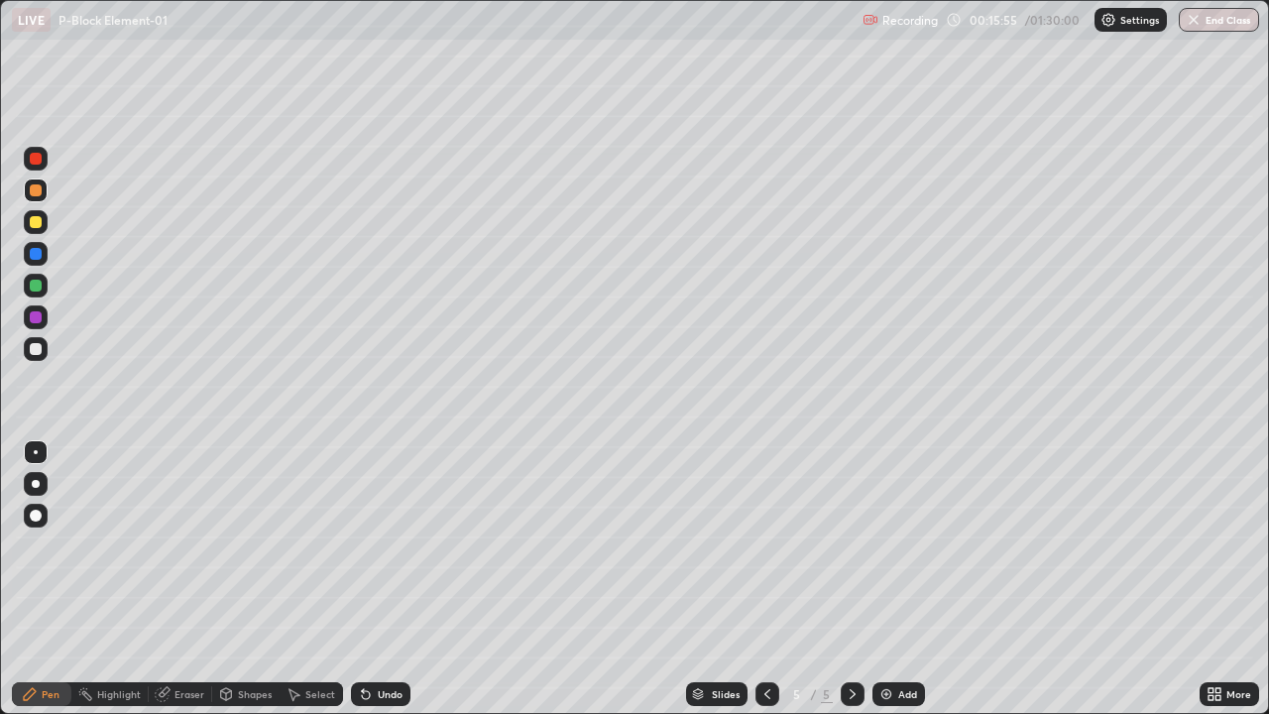
click at [763, 579] on icon at bounding box center [767, 694] width 16 height 16
click at [851, 579] on icon at bounding box center [853, 694] width 16 height 16
click at [242, 579] on div "Shapes" at bounding box center [255, 694] width 34 height 10
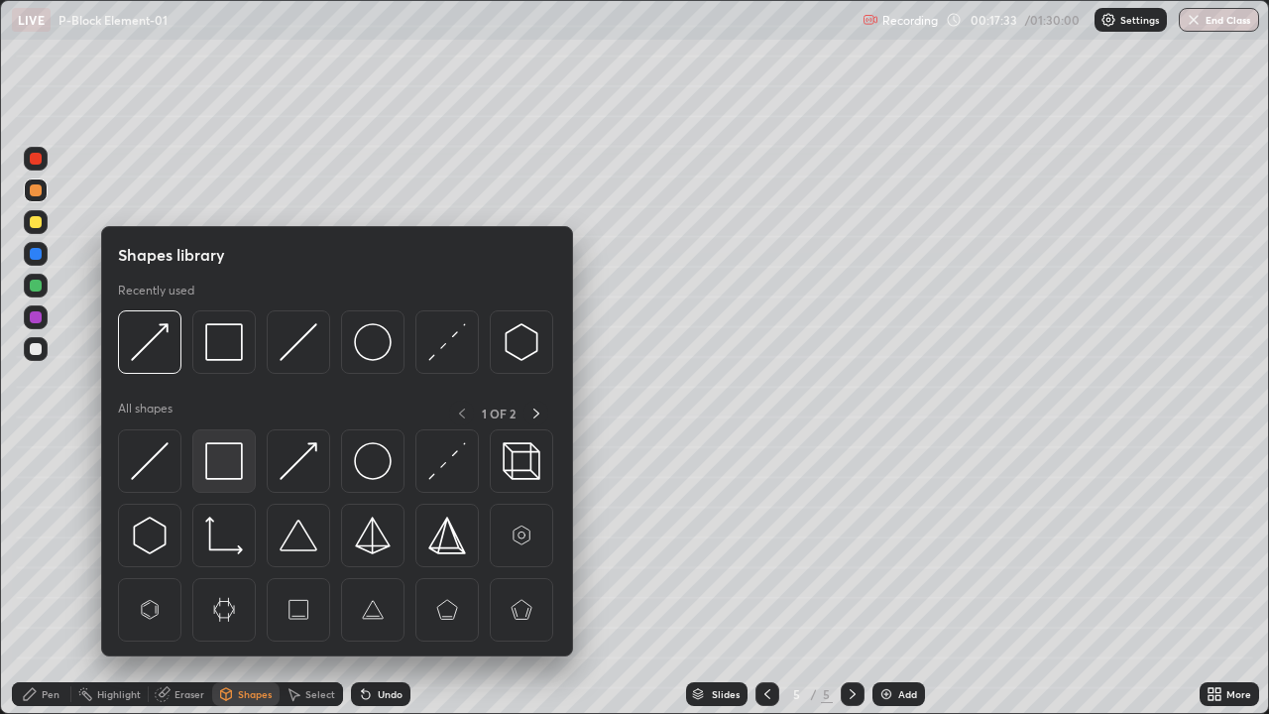
click at [233, 471] on img at bounding box center [224, 461] width 38 height 38
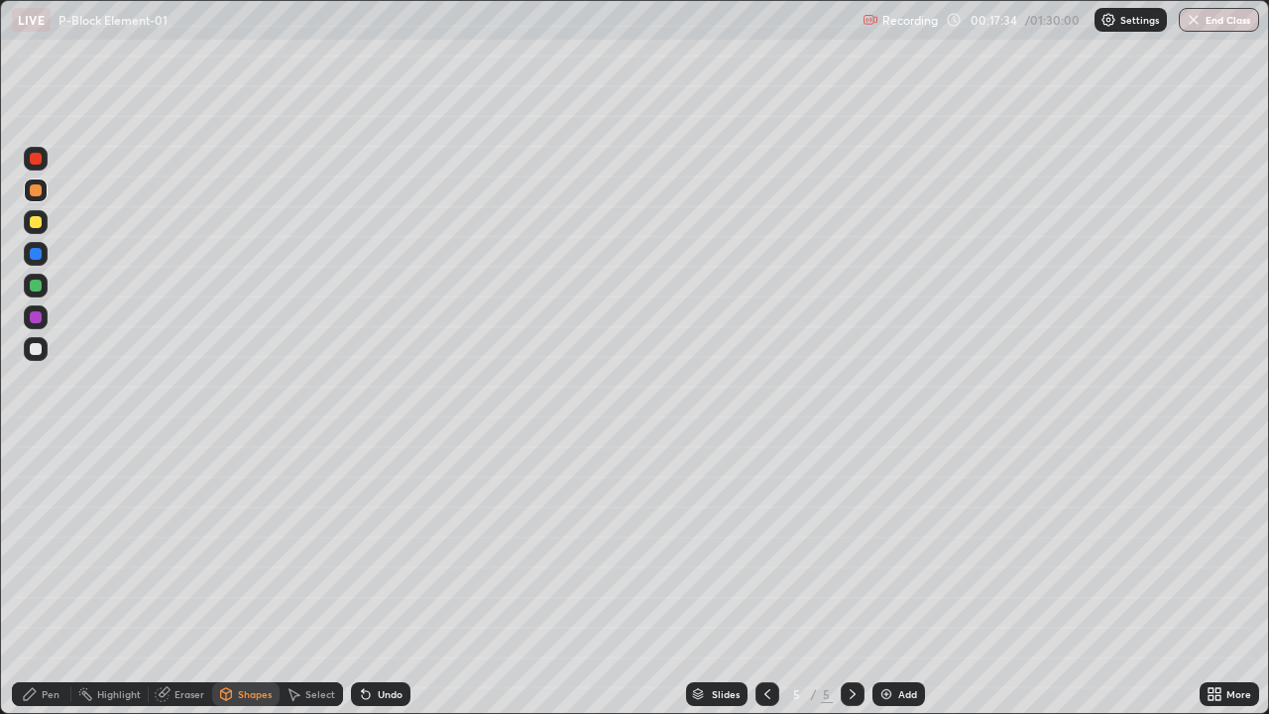
click at [34, 317] on div at bounding box center [36, 317] width 12 height 12
click at [887, 579] on img at bounding box center [886, 694] width 16 height 16
click at [37, 579] on icon at bounding box center [30, 694] width 16 height 16
click at [253, 579] on div "Shapes" at bounding box center [255, 694] width 34 height 10
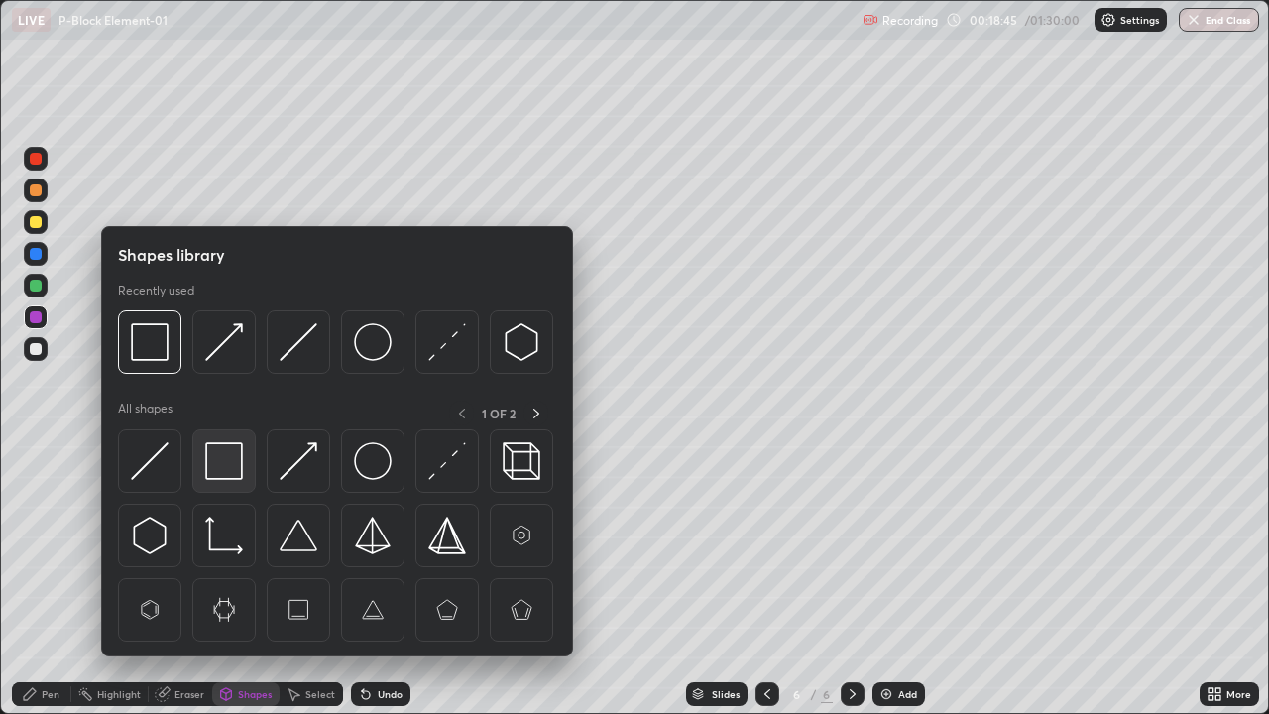
click at [228, 463] on img at bounding box center [224, 461] width 38 height 38
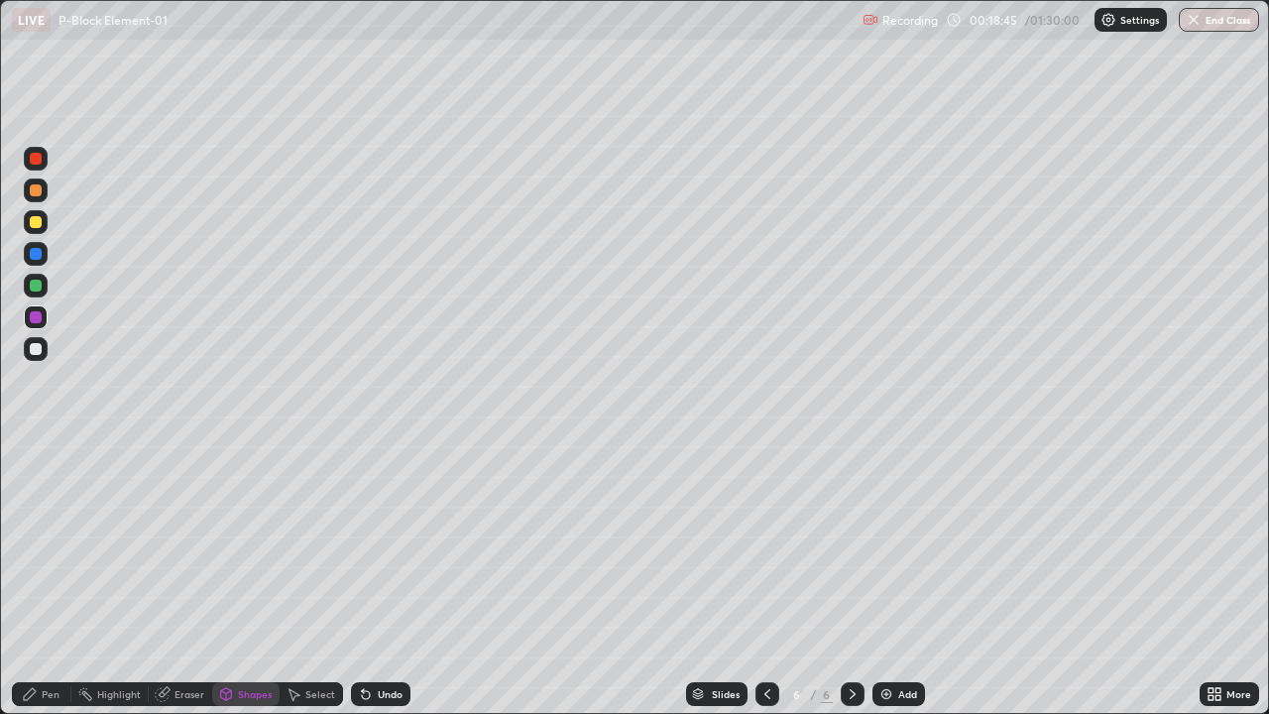
click at [40, 286] on div at bounding box center [36, 286] width 12 height 12
click at [38, 579] on div "Pen" at bounding box center [41, 694] width 59 height 24
click at [39, 350] on div at bounding box center [36, 349] width 12 height 12
click at [38, 481] on div at bounding box center [36, 484] width 8 height 8
click at [39, 321] on div at bounding box center [36, 317] width 12 height 12
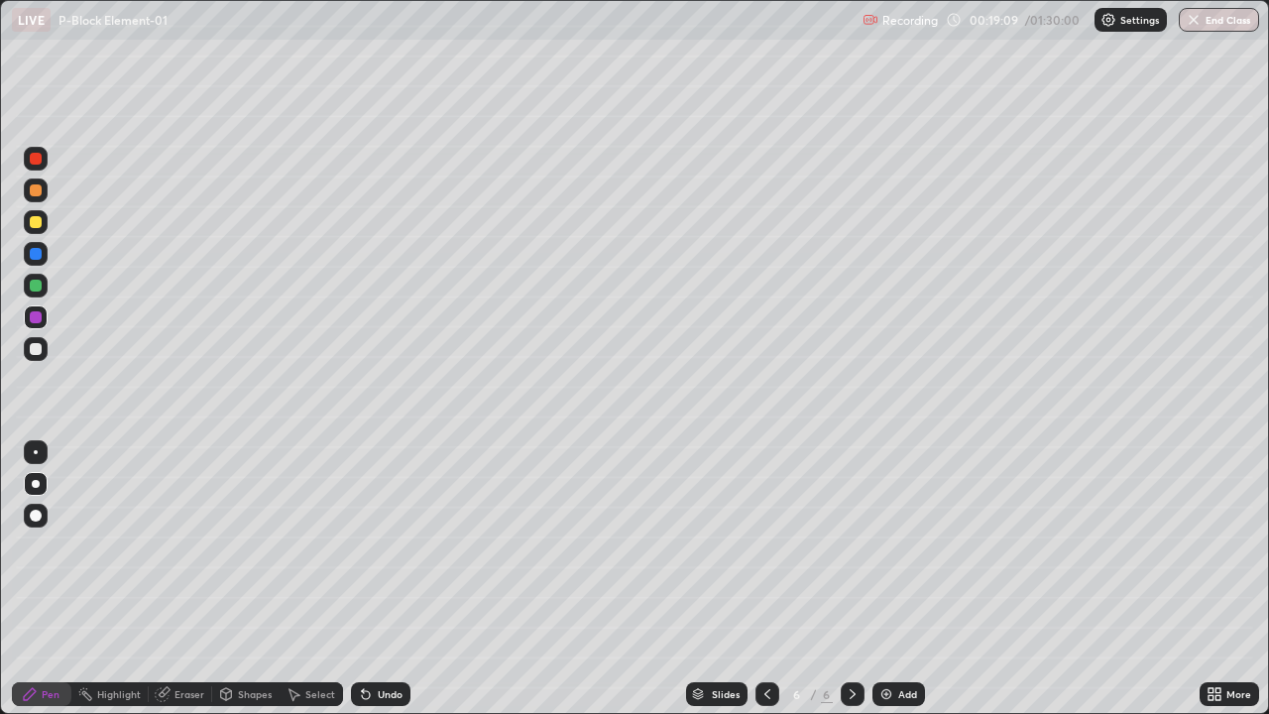
click at [387, 579] on div "Undo" at bounding box center [390, 694] width 25 height 10
click at [391, 579] on div "Undo" at bounding box center [390, 694] width 25 height 10
click at [393, 579] on div "Undo" at bounding box center [380, 694] width 59 height 24
click at [388, 579] on div "Undo" at bounding box center [380, 694] width 59 height 24
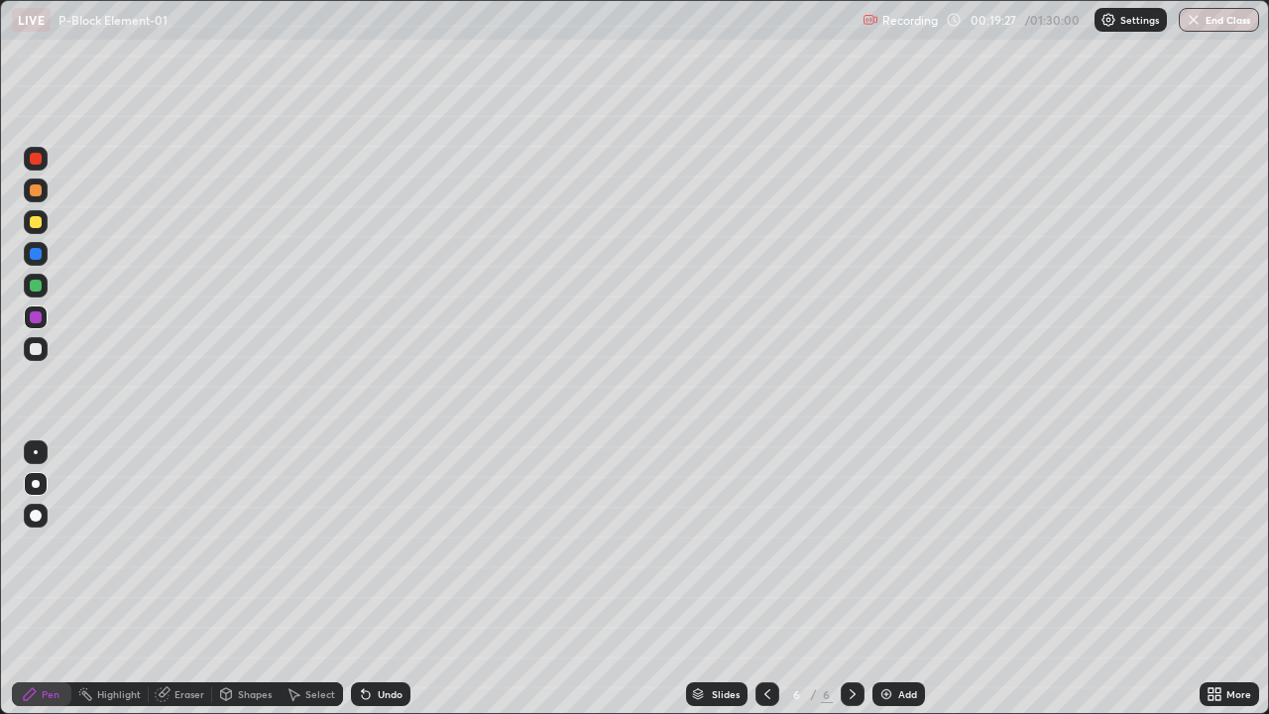
click at [39, 288] on div at bounding box center [36, 286] width 12 height 12
click at [40, 223] on div at bounding box center [36, 222] width 12 height 12
click at [32, 156] on div at bounding box center [36, 159] width 12 height 12
click at [41, 225] on div at bounding box center [36, 222] width 12 height 12
click at [886, 579] on img at bounding box center [886, 694] width 16 height 16
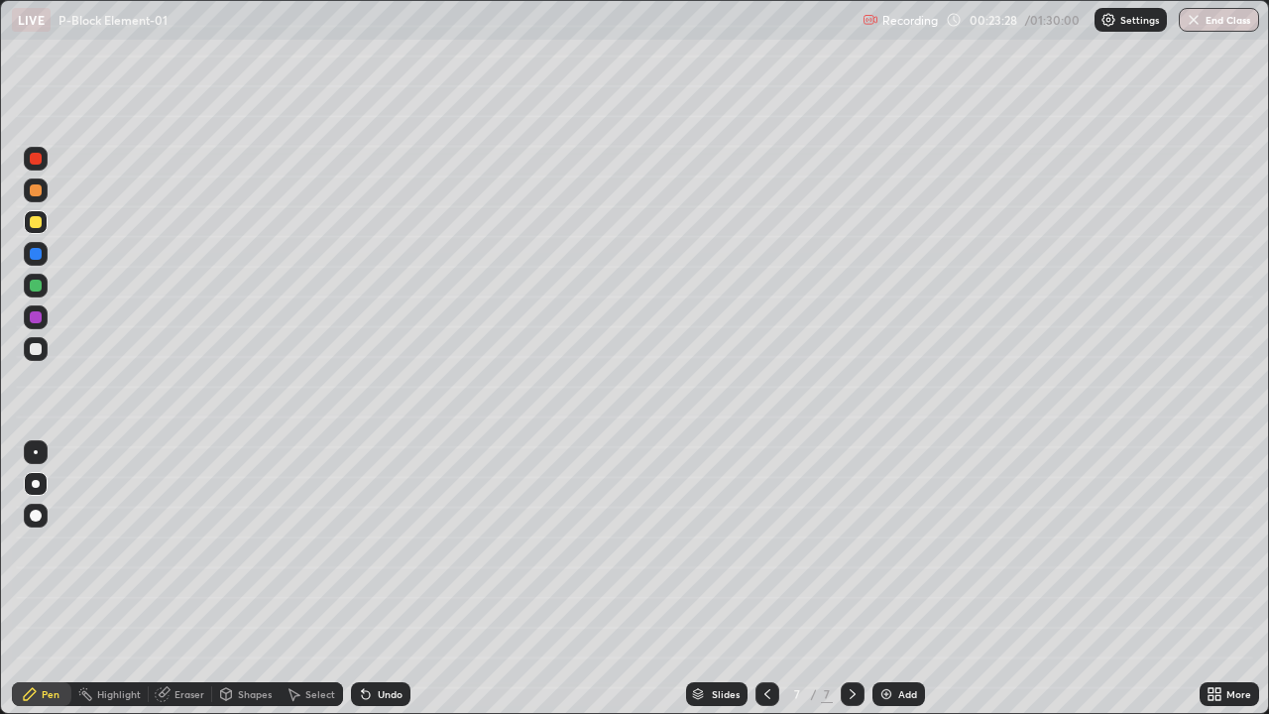
click at [247, 579] on div "Shapes" at bounding box center [255, 694] width 34 height 10
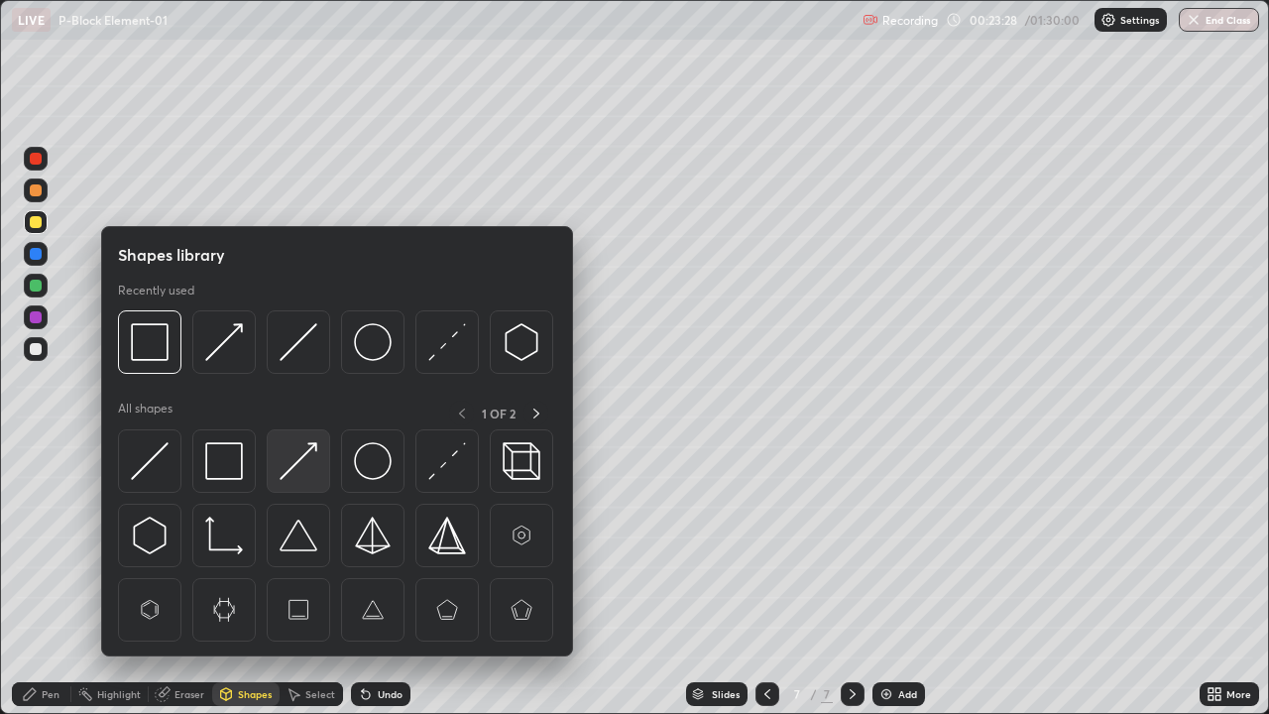
click at [293, 470] on img at bounding box center [299, 461] width 38 height 38
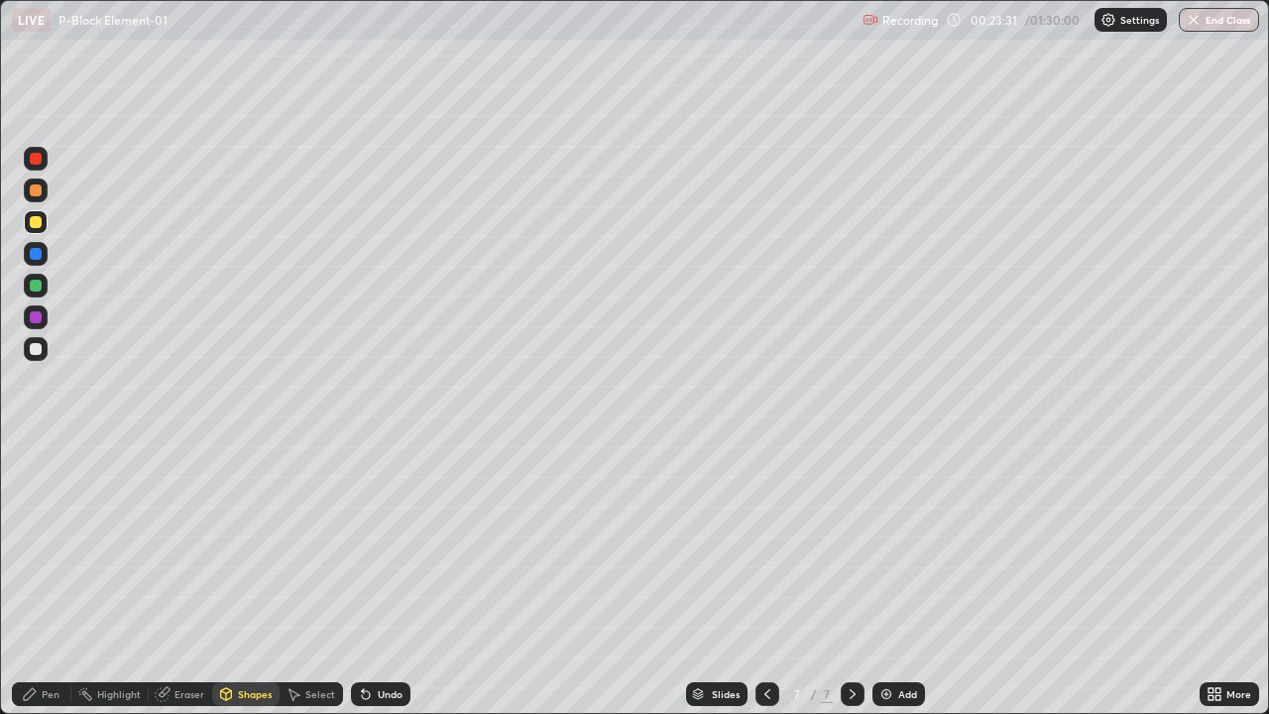
click at [43, 579] on div "Pen" at bounding box center [51, 694] width 18 height 10
click at [245, 579] on div "Shapes" at bounding box center [255, 694] width 34 height 10
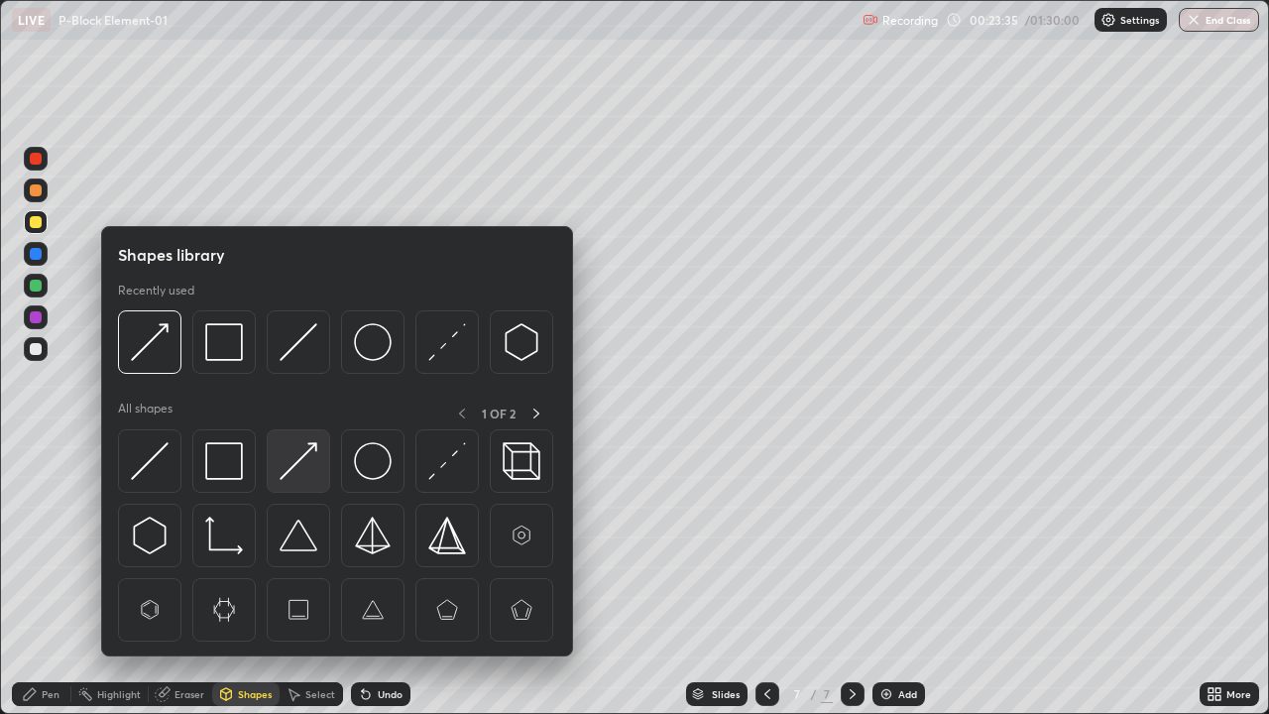
click at [292, 463] on img at bounding box center [299, 461] width 38 height 38
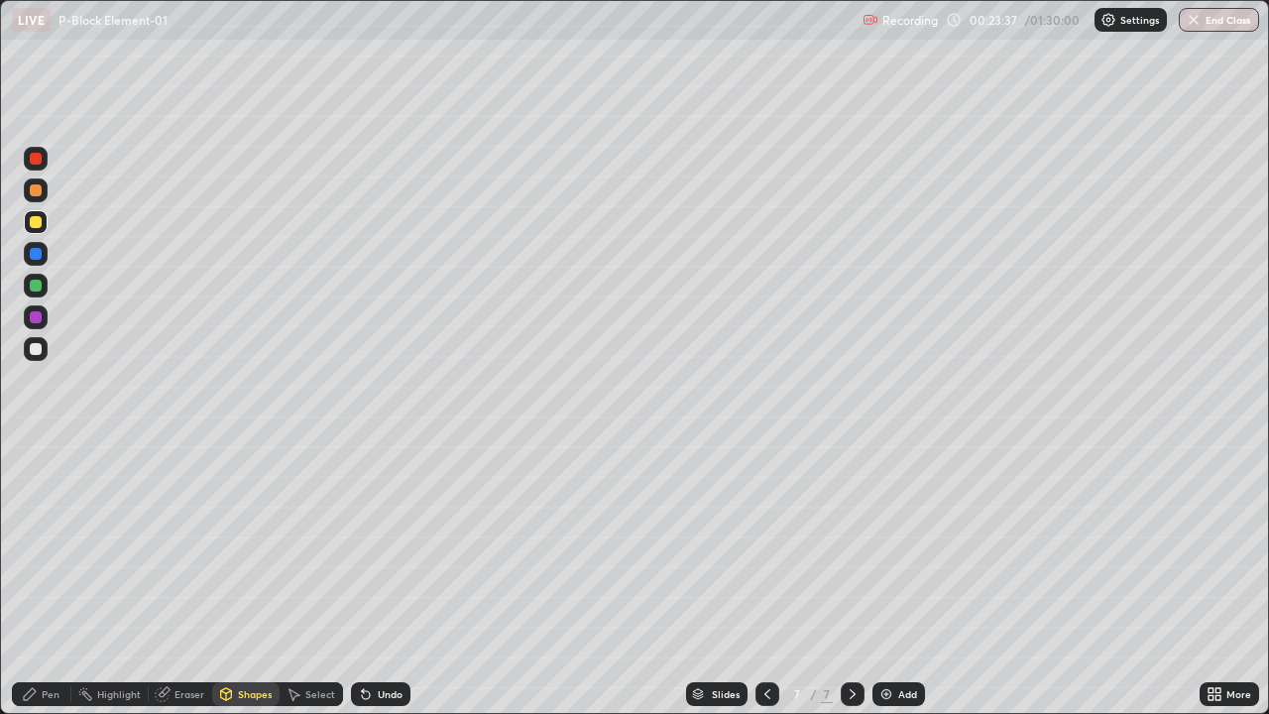
click at [51, 579] on div "Pen" at bounding box center [51, 694] width 18 height 10
click at [260, 579] on div "Shapes" at bounding box center [255, 694] width 34 height 10
click at [59, 579] on div "Pen" at bounding box center [41, 694] width 59 height 24
click at [259, 579] on div "Shapes" at bounding box center [255, 694] width 34 height 10
click at [45, 579] on div "Pen" at bounding box center [51, 694] width 18 height 10
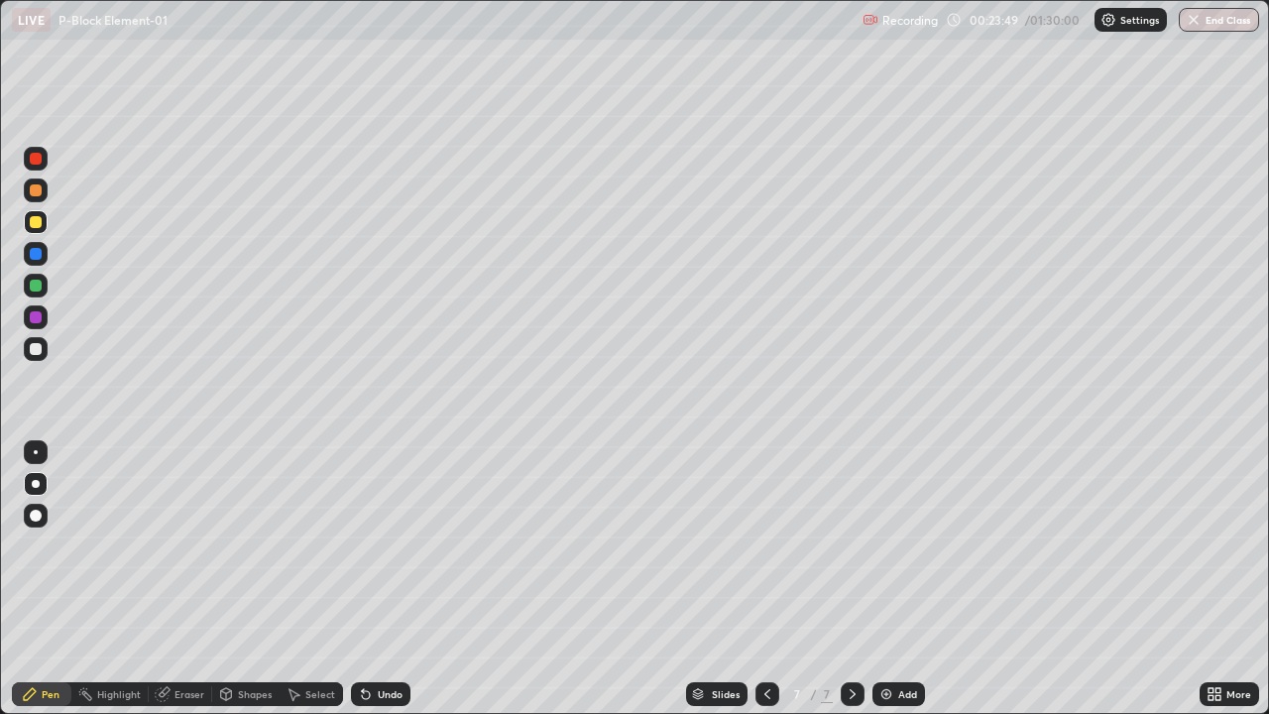
click at [39, 287] on div at bounding box center [36, 286] width 12 height 12
click at [36, 159] on div at bounding box center [36, 159] width 12 height 12
click at [250, 579] on div "Shapes" at bounding box center [255, 694] width 34 height 10
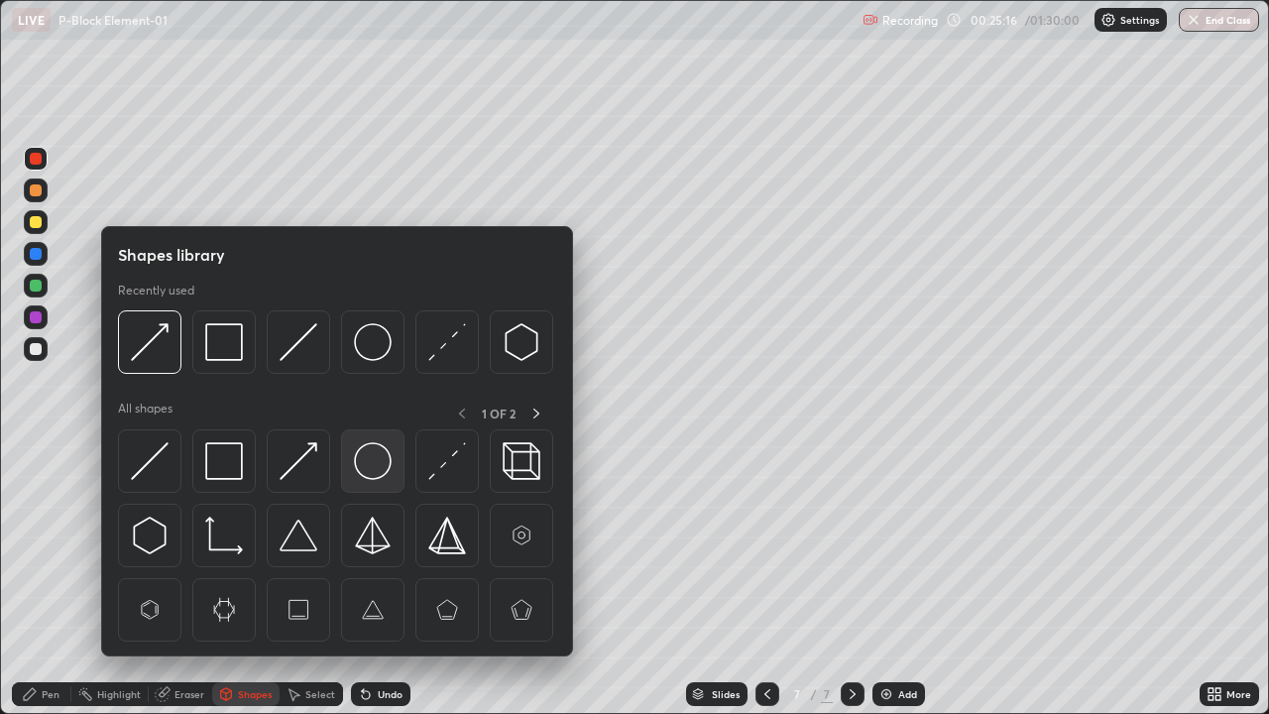
click at [365, 462] on img at bounding box center [373, 461] width 38 height 38
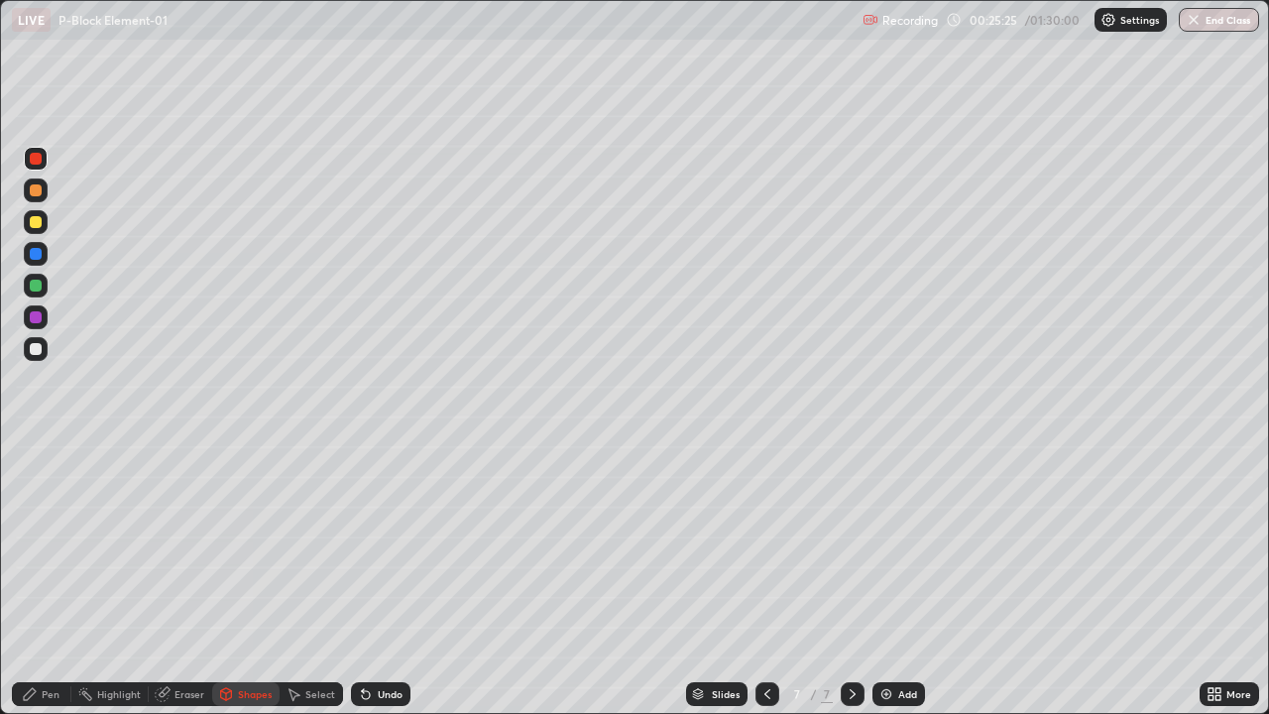
click at [44, 579] on div "Pen" at bounding box center [51, 694] width 18 height 10
click at [39, 221] on div at bounding box center [36, 222] width 12 height 12
click at [765, 579] on icon at bounding box center [767, 694] width 16 height 16
click at [181, 579] on div "Eraser" at bounding box center [180, 694] width 63 height 24
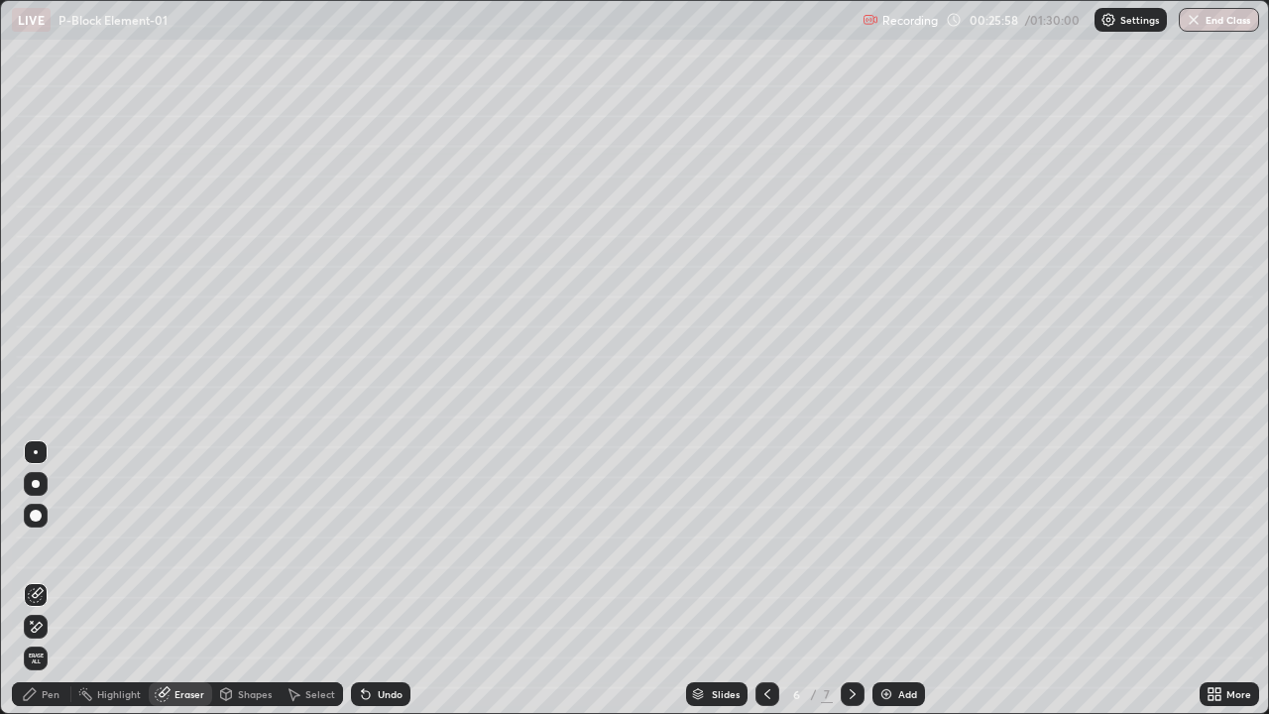
click at [37, 579] on icon at bounding box center [30, 694] width 16 height 16
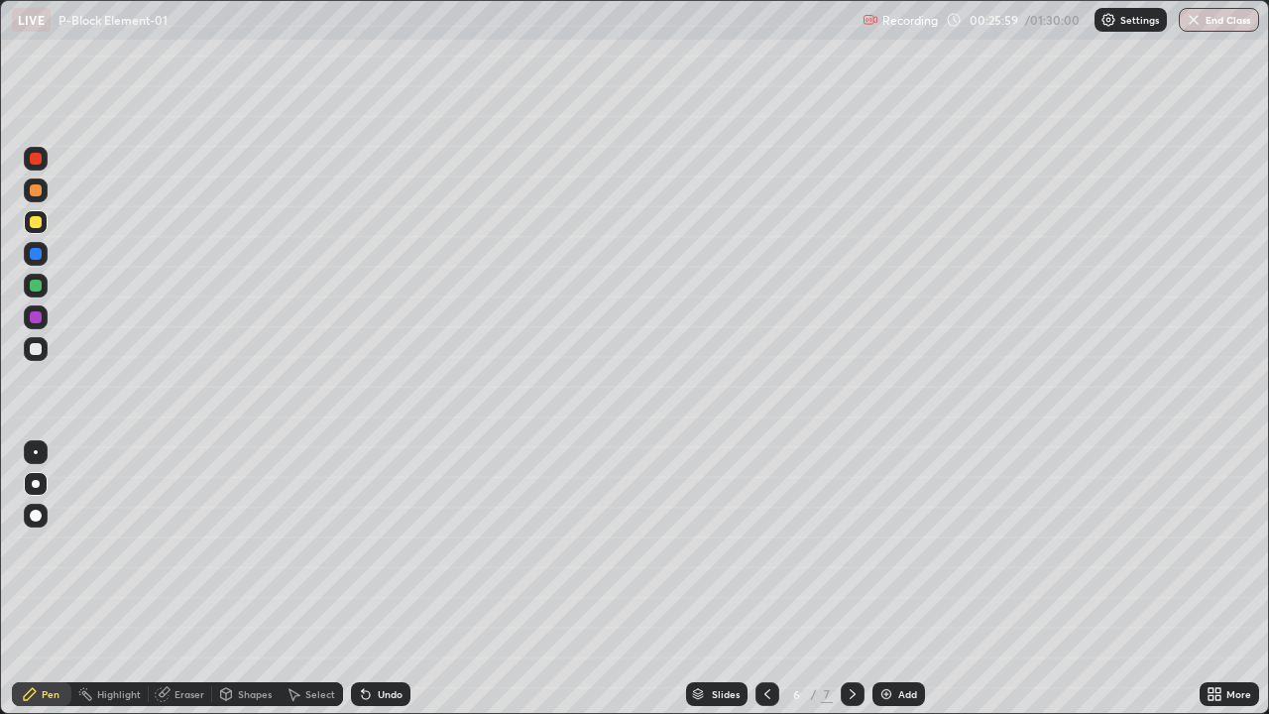
click at [36, 322] on div at bounding box center [36, 317] width 12 height 12
click at [36, 484] on div at bounding box center [36, 484] width 8 height 8
click at [853, 579] on icon at bounding box center [853, 694] width 6 height 10
click at [43, 224] on div at bounding box center [36, 222] width 24 height 24
click at [36, 452] on div at bounding box center [36, 452] width 4 height 4
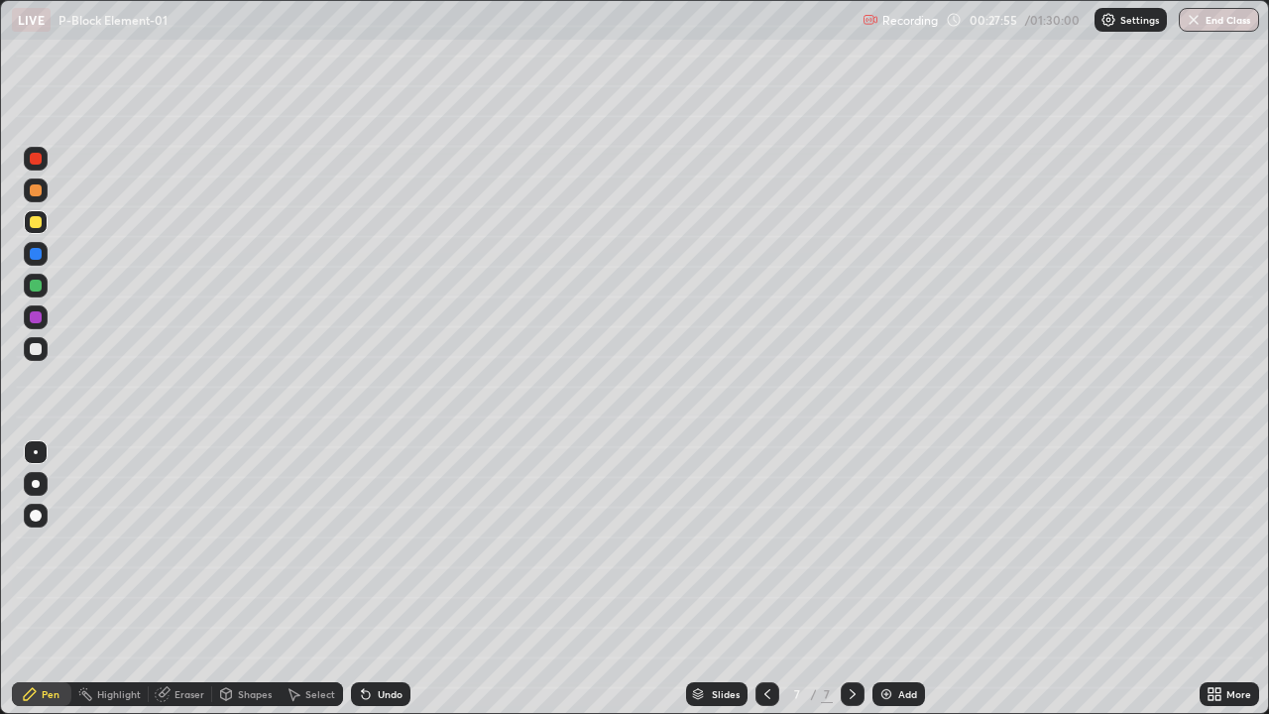
click at [36, 157] on div at bounding box center [36, 159] width 12 height 12
click at [43, 356] on div at bounding box center [36, 349] width 24 height 24
click at [904, 579] on div "Add" at bounding box center [907, 694] width 19 height 10
click at [38, 322] on div at bounding box center [36, 317] width 12 height 12
click at [261, 579] on div "Shapes" at bounding box center [255, 694] width 34 height 10
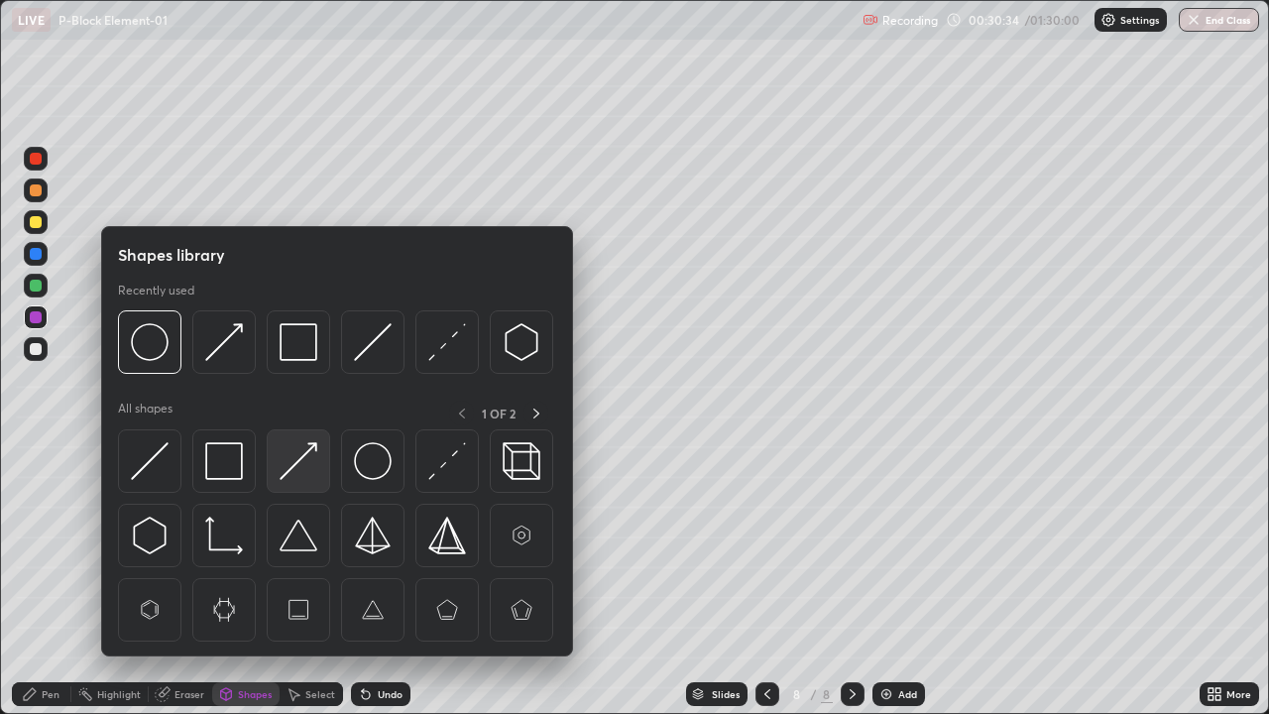
click at [299, 472] on img at bounding box center [299, 461] width 38 height 38
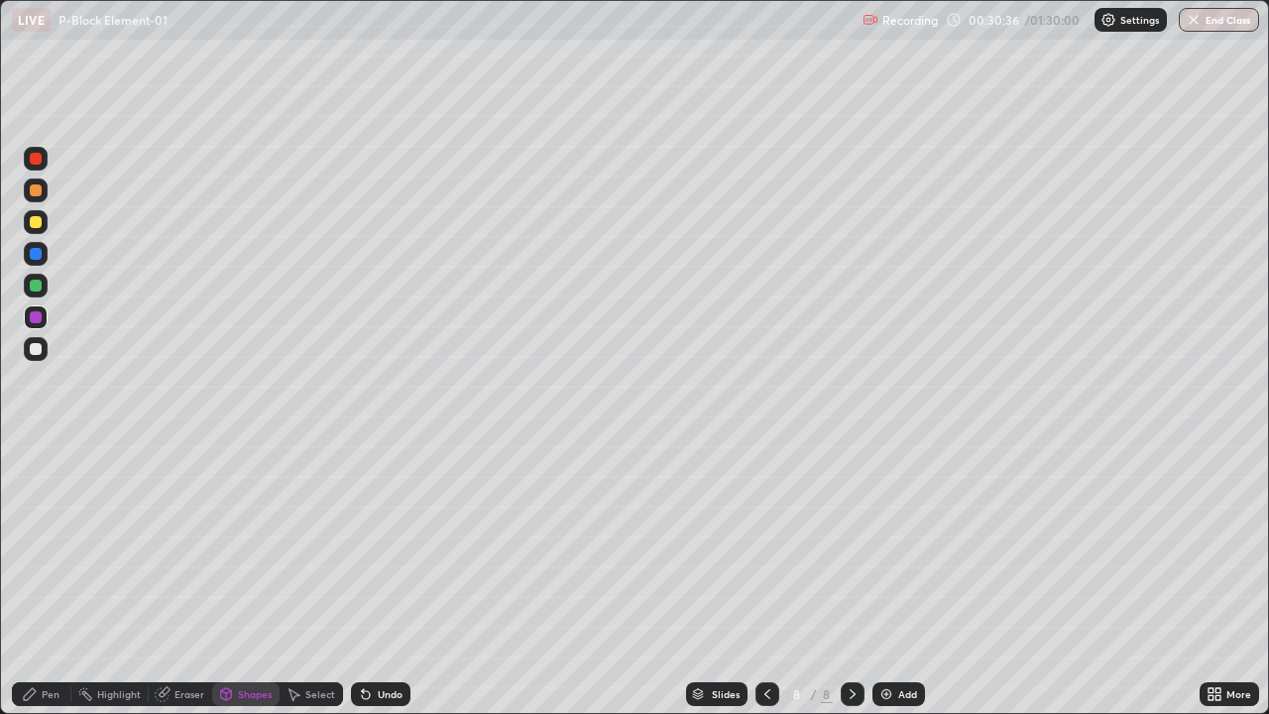
click at [52, 579] on div "Pen" at bounding box center [41, 694] width 59 height 24
click at [40, 290] on div at bounding box center [36, 286] width 12 height 12
click at [36, 484] on div at bounding box center [36, 484] width 8 height 8
click at [41, 349] on div at bounding box center [36, 349] width 12 height 12
click at [35, 451] on div at bounding box center [36, 452] width 4 height 4
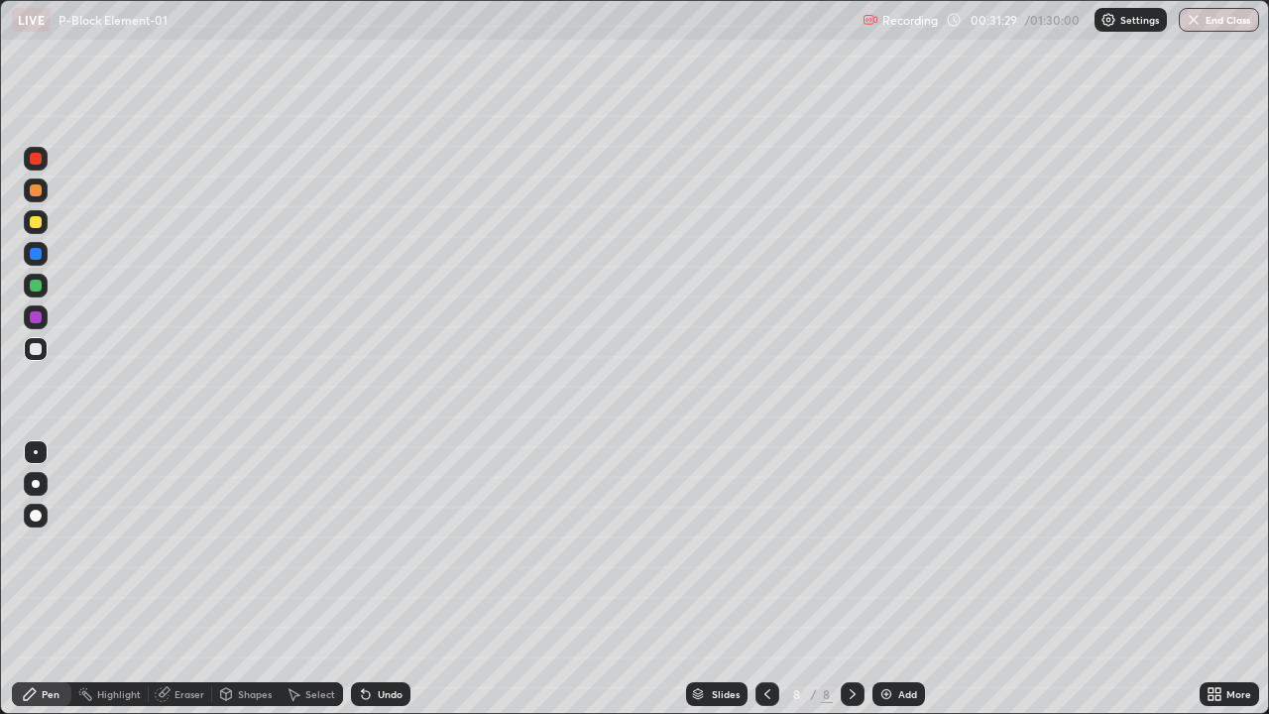
click at [328, 579] on div "Select" at bounding box center [320, 694] width 30 height 10
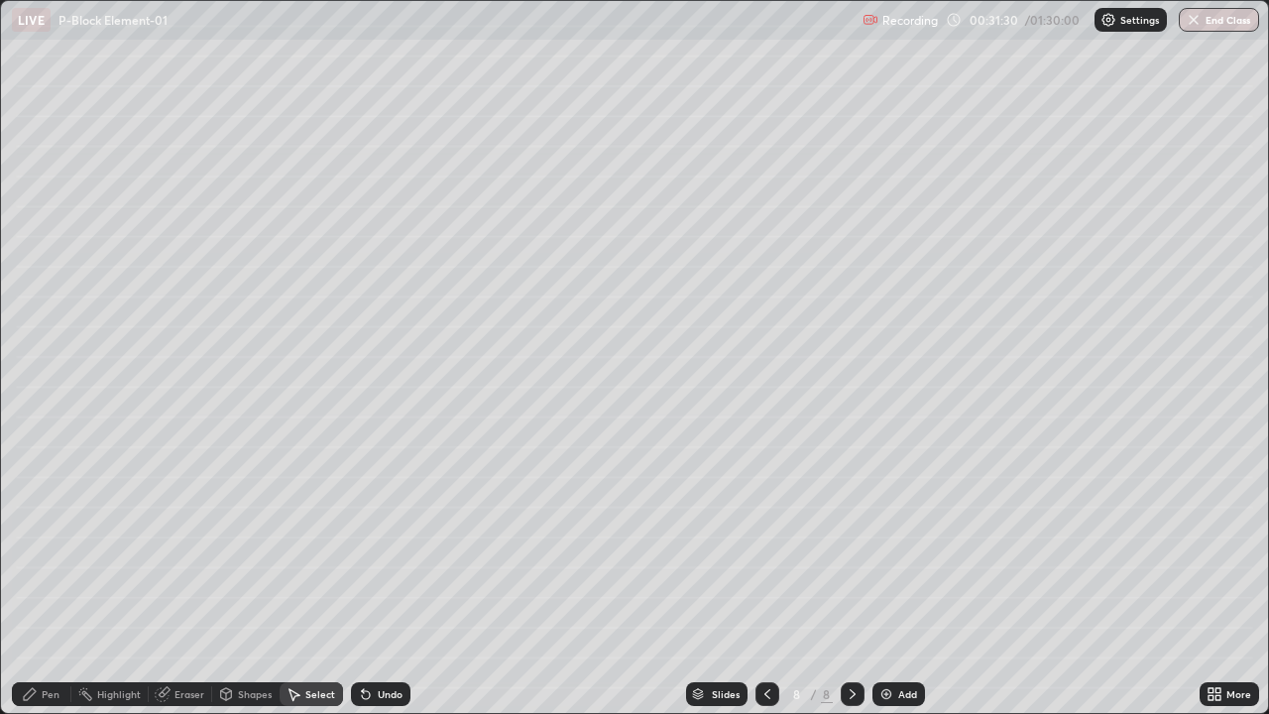
click at [384, 579] on div "Undo" at bounding box center [390, 694] width 25 height 10
click at [248, 579] on div "Shapes" at bounding box center [245, 694] width 67 height 24
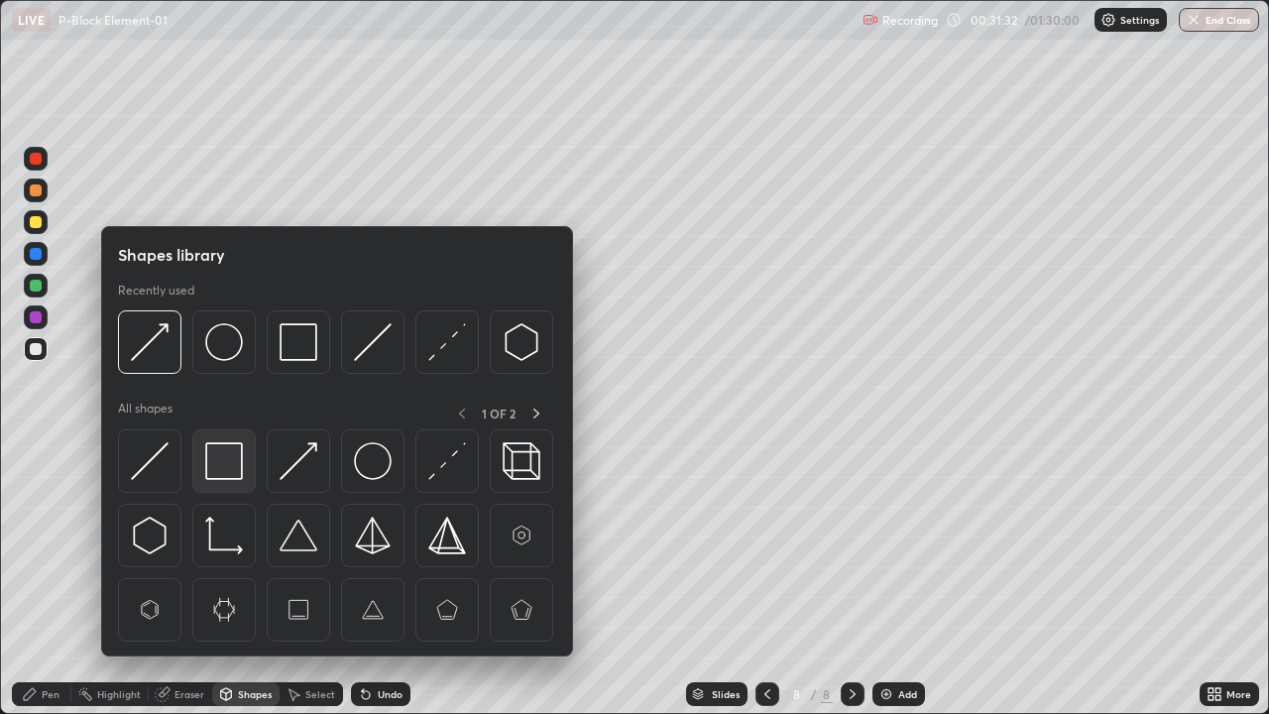
click at [234, 460] on img at bounding box center [224, 461] width 38 height 38
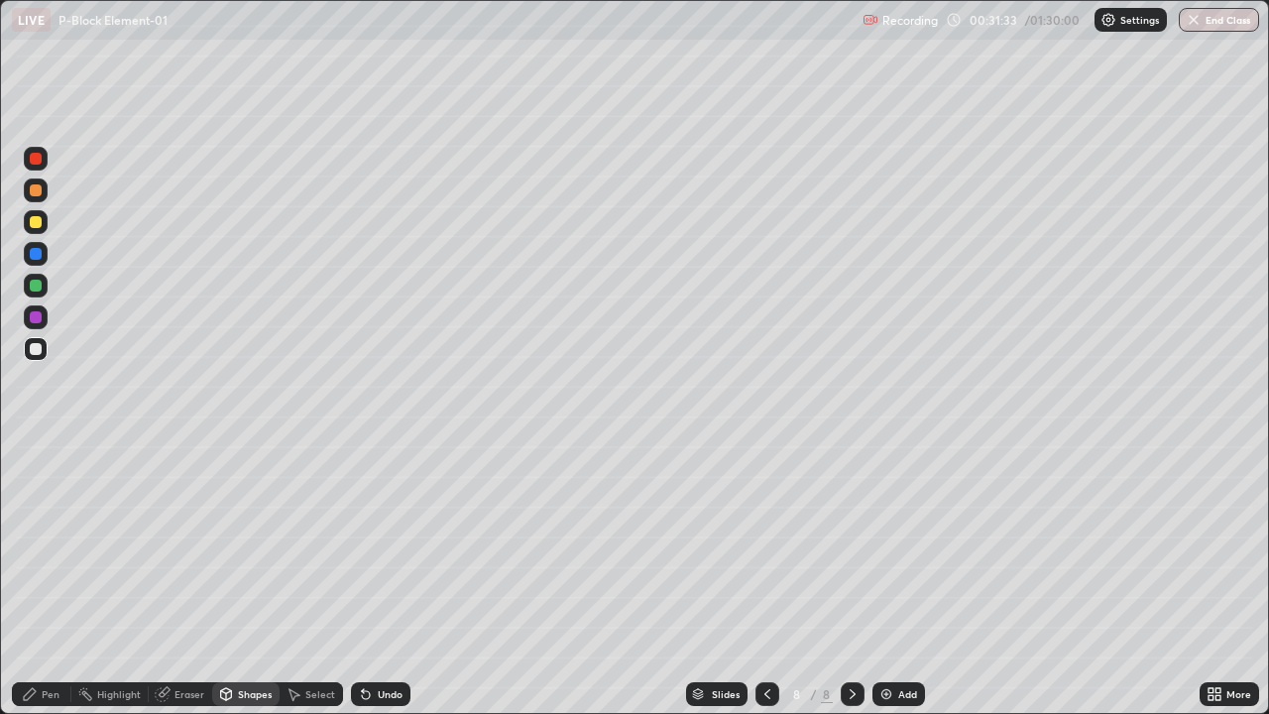
click at [36, 212] on div at bounding box center [36, 222] width 24 height 24
click at [36, 579] on icon at bounding box center [30, 694] width 16 height 16
click at [1224, 21] on button "End Class" at bounding box center [1219, 20] width 80 height 24
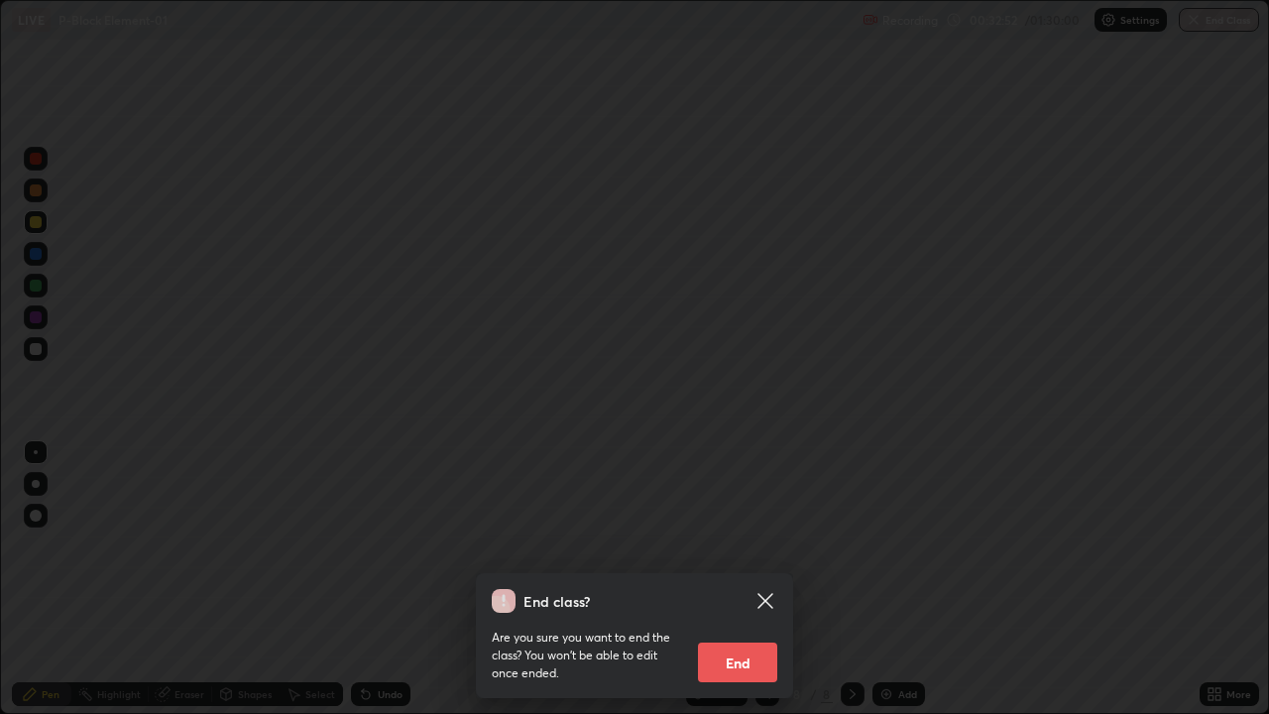
click at [738, 579] on button "End" at bounding box center [737, 662] width 79 height 40
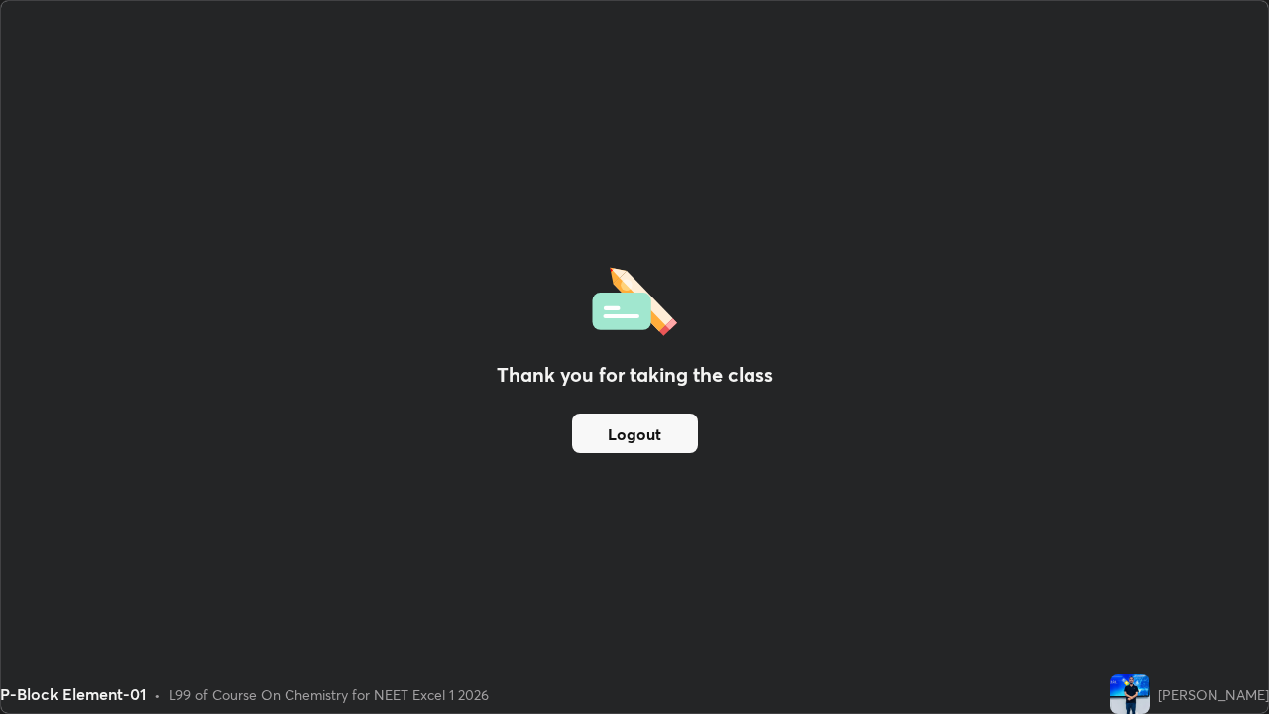
click at [631, 438] on button "Logout" at bounding box center [635, 433] width 126 height 40
click at [604, 427] on button "Logout" at bounding box center [635, 433] width 126 height 40
click at [652, 440] on button "Logout" at bounding box center [635, 433] width 126 height 40
click at [694, 438] on button "Logout" at bounding box center [635, 433] width 126 height 40
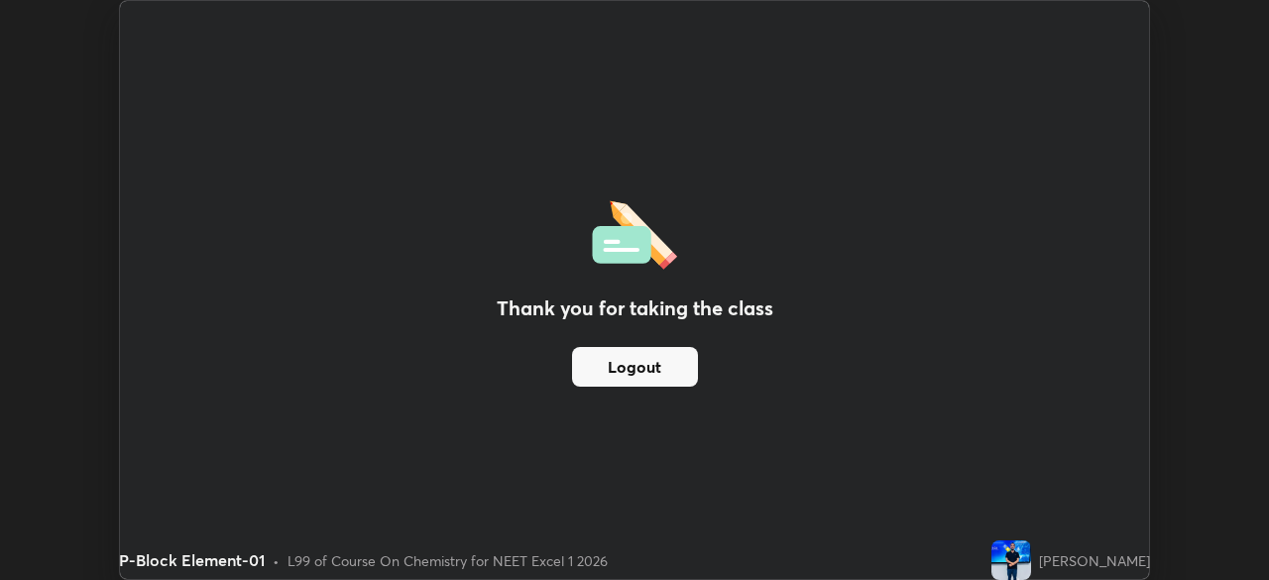
scroll to position [98569, 97880]
click at [636, 382] on button "Logout" at bounding box center [635, 367] width 126 height 40
click at [657, 361] on button "Logout" at bounding box center [635, 367] width 126 height 40
click at [658, 362] on button "Logout" at bounding box center [635, 367] width 126 height 40
